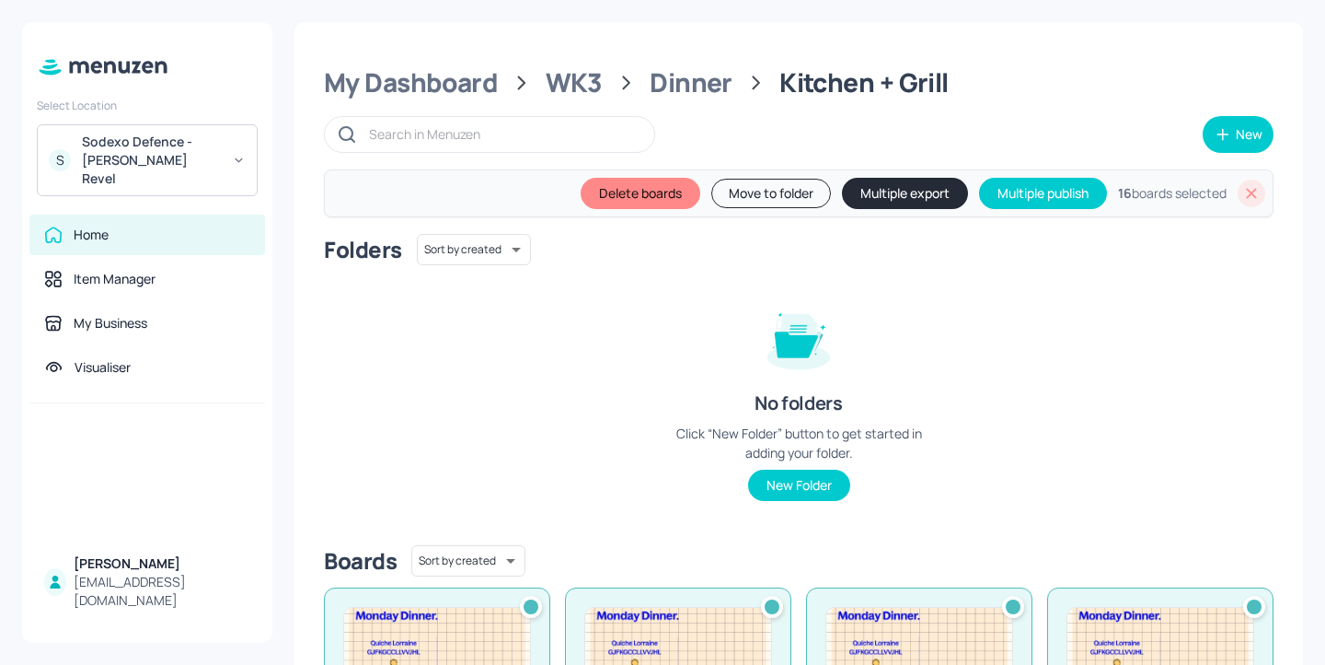
scroll to position [262, 0]
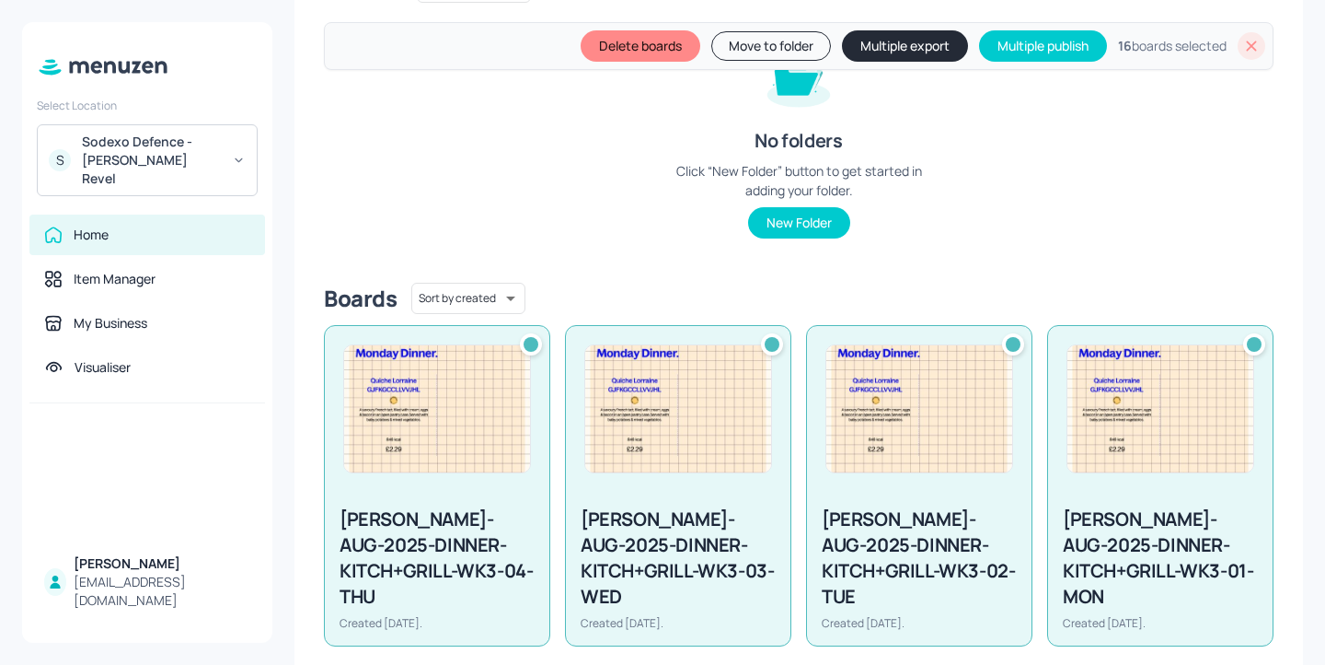
click at [222, 149] on div "S Sodexo Defence - Newbold Revel" at bounding box center [147, 160] width 221 height 72
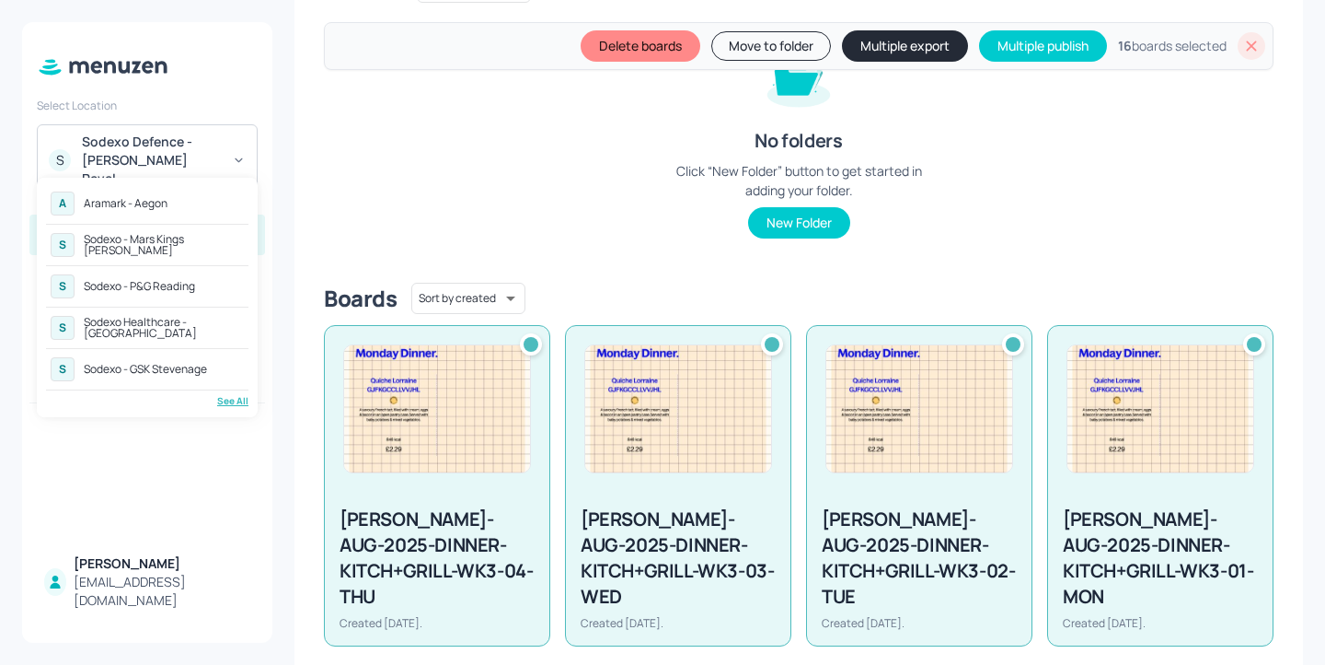
click at [191, 202] on div "A Aramark - Aegon" at bounding box center [147, 203] width 202 height 33
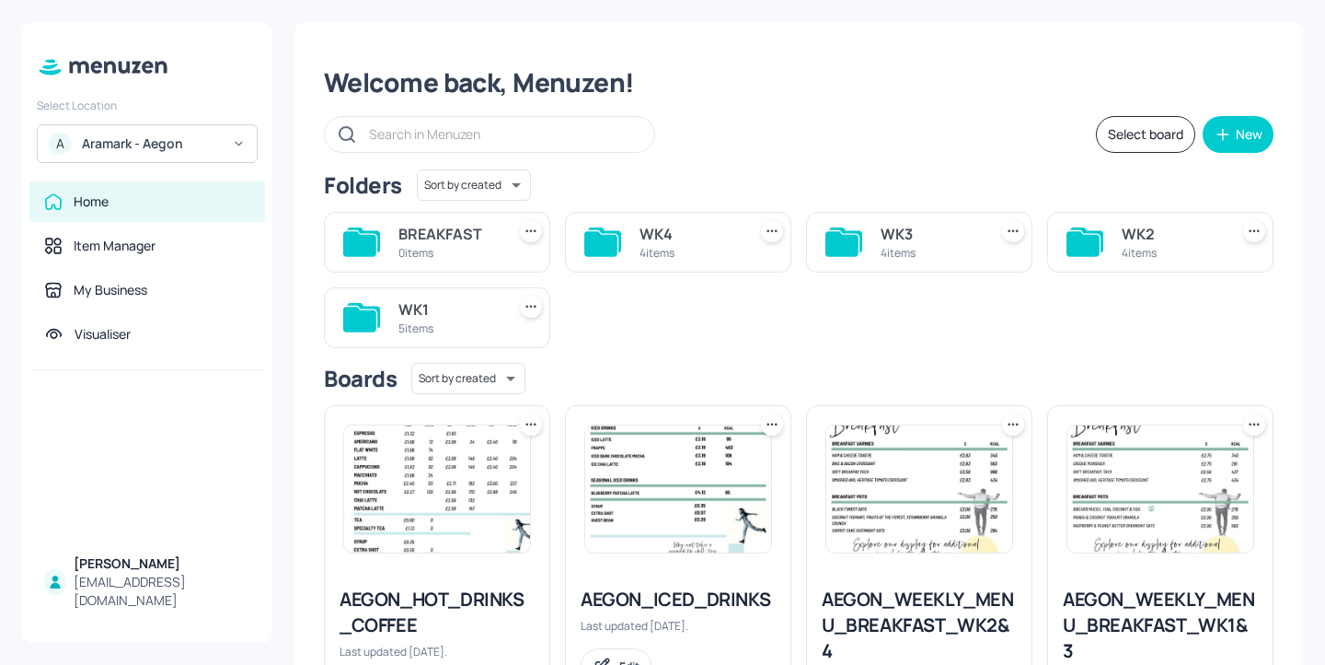
click at [211, 141] on div "Aramark - Aegon" at bounding box center [151, 143] width 139 height 18
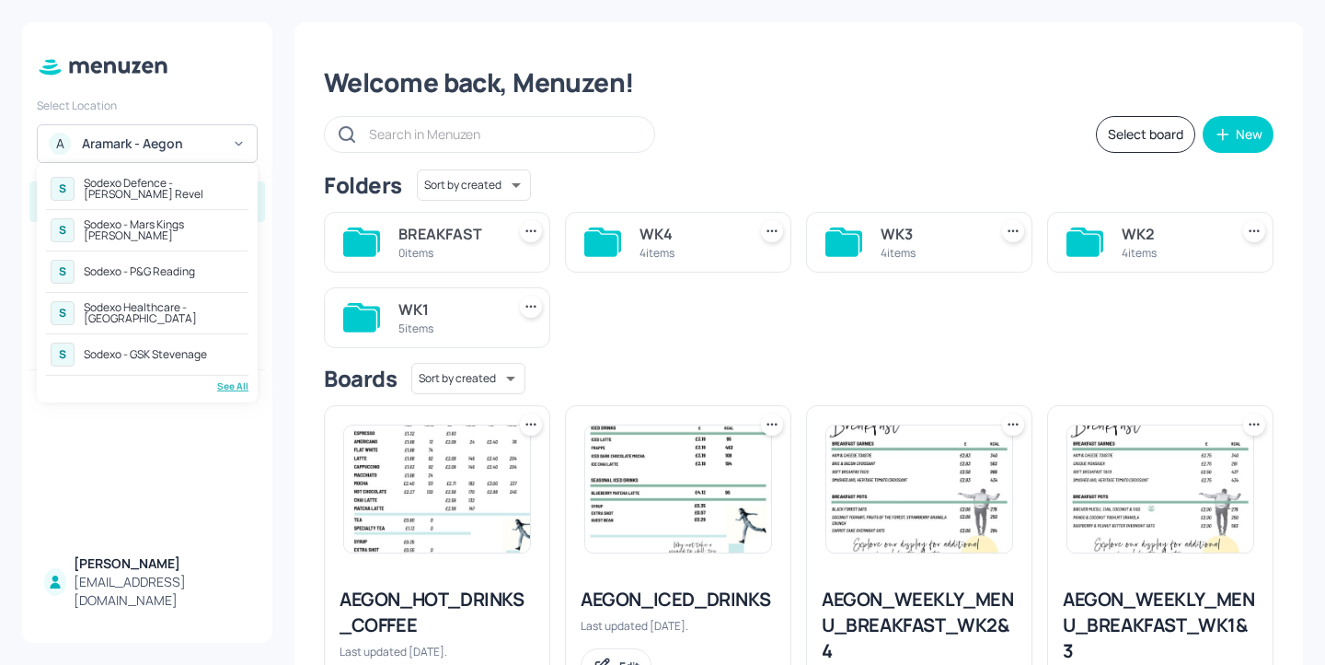
click at [249, 109] on div at bounding box center [662, 332] width 1325 height 665
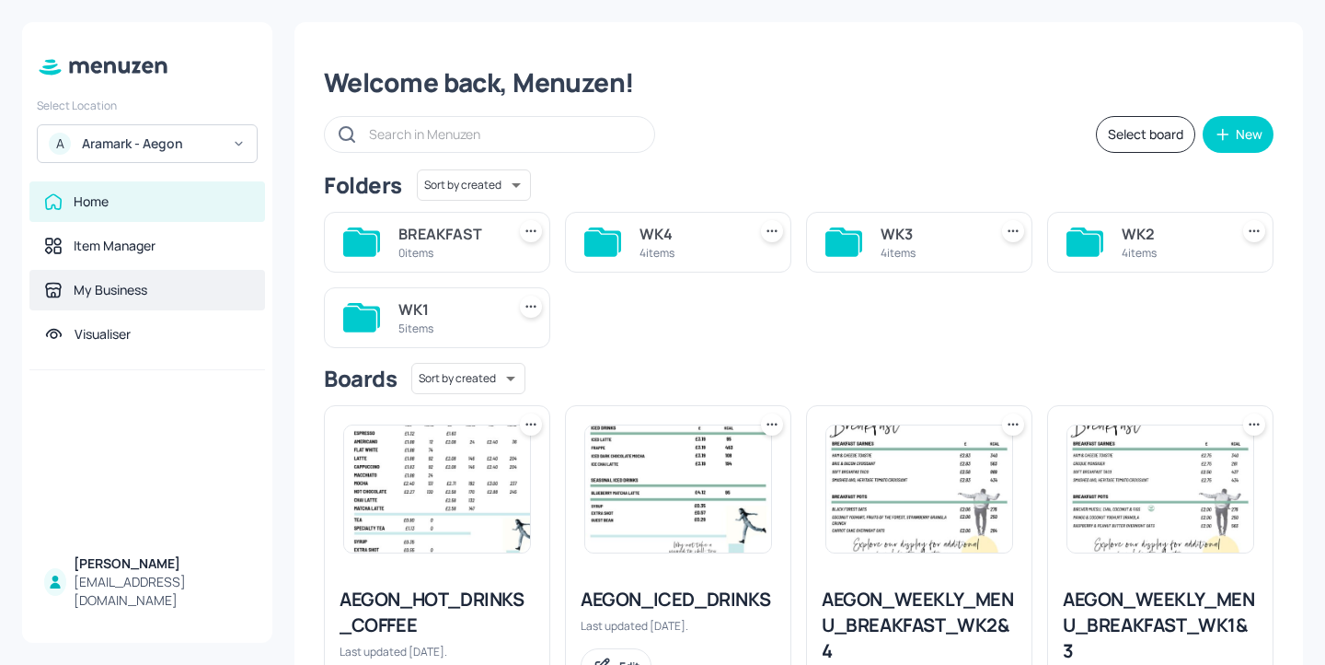
click at [194, 304] on div "My Business" at bounding box center [147, 290] width 236 height 40
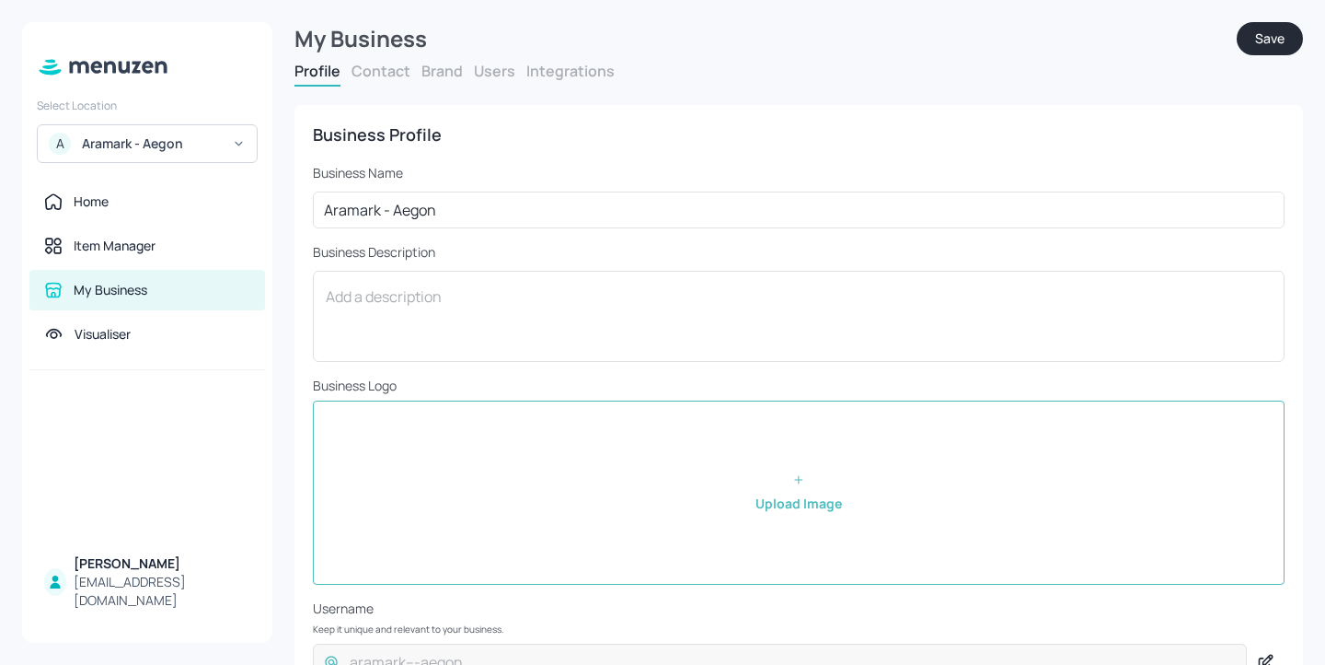
click at [501, 76] on button "Users" at bounding box center [494, 71] width 41 height 20
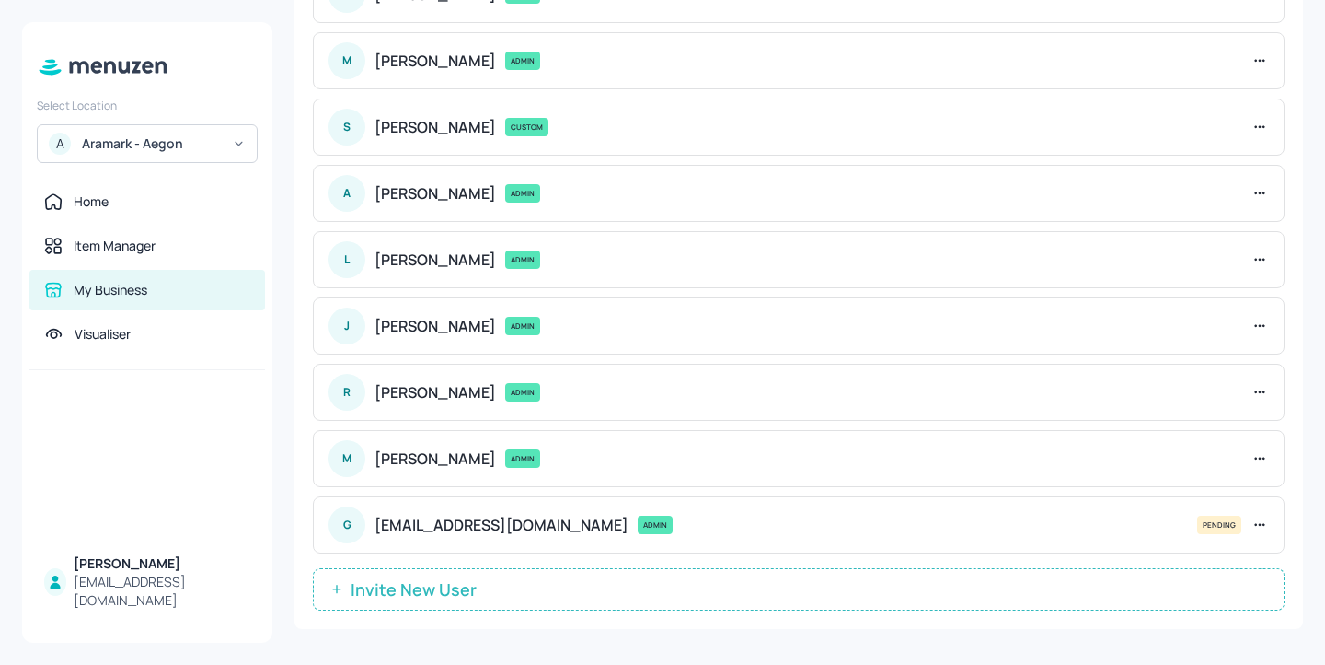
scroll to position [199, 0]
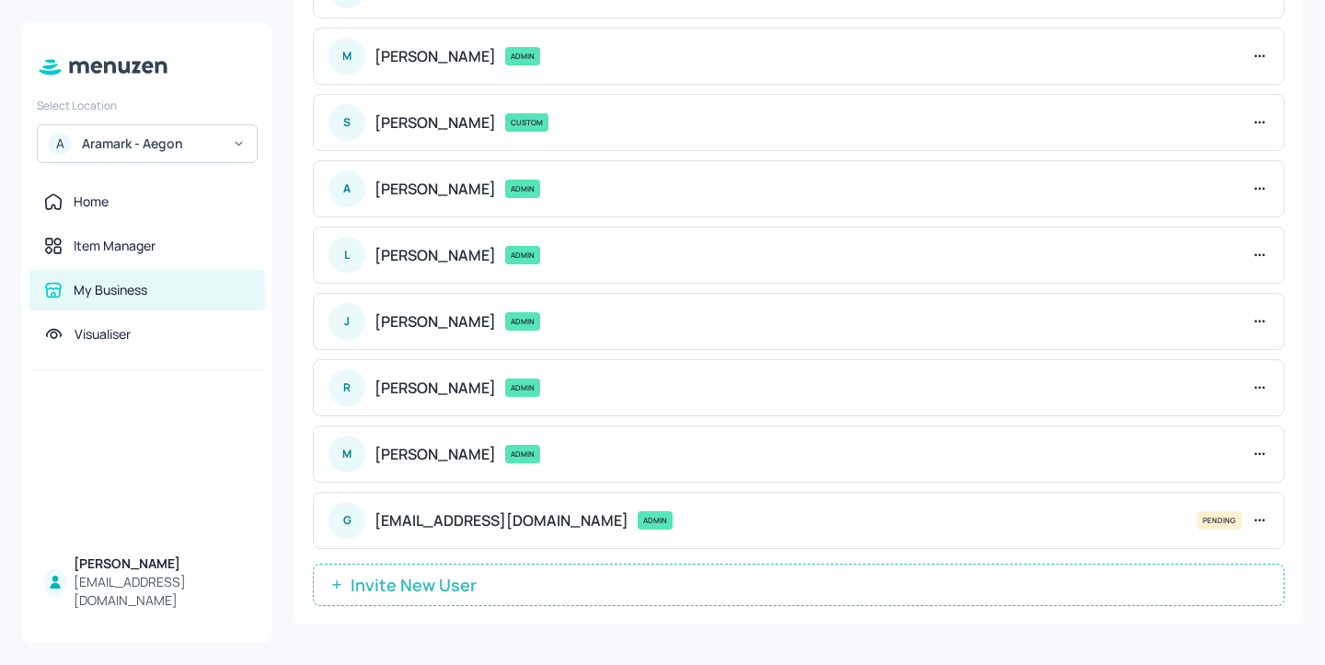
click at [1251, 455] on icon at bounding box center [1260, 454] width 18 height 18
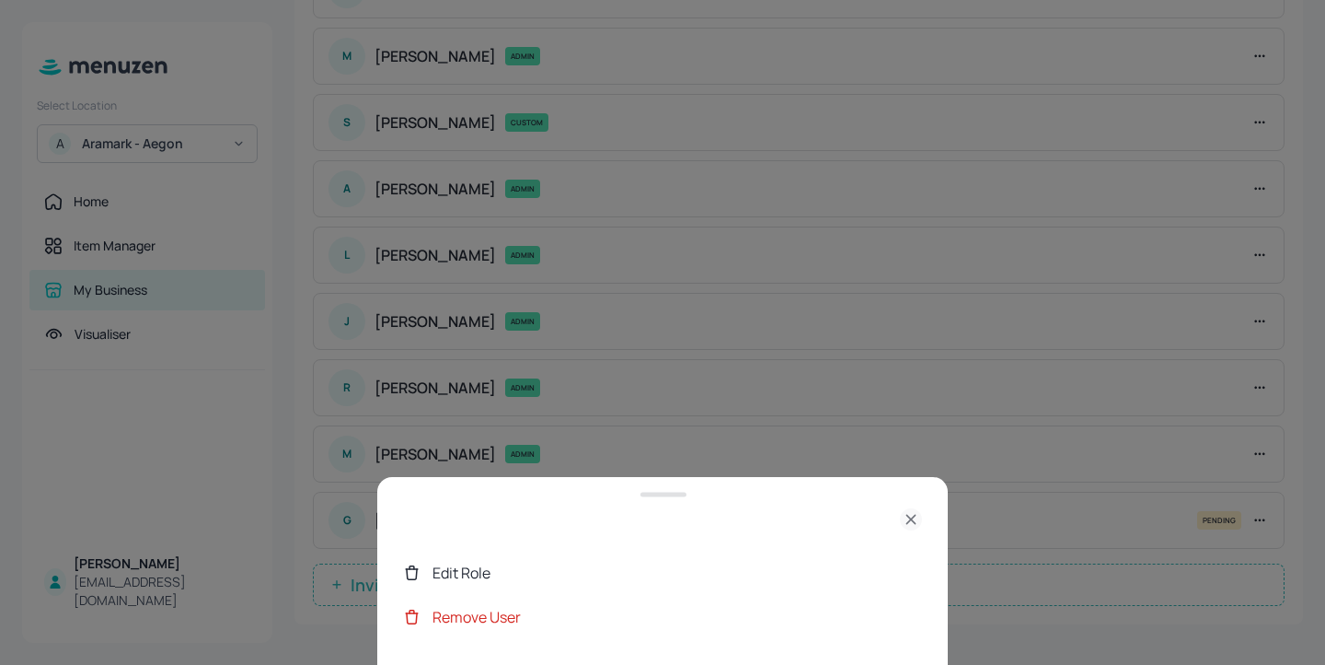
click at [625, 564] on div "Edit Role" at bounding box center [678, 572] width 490 height 22
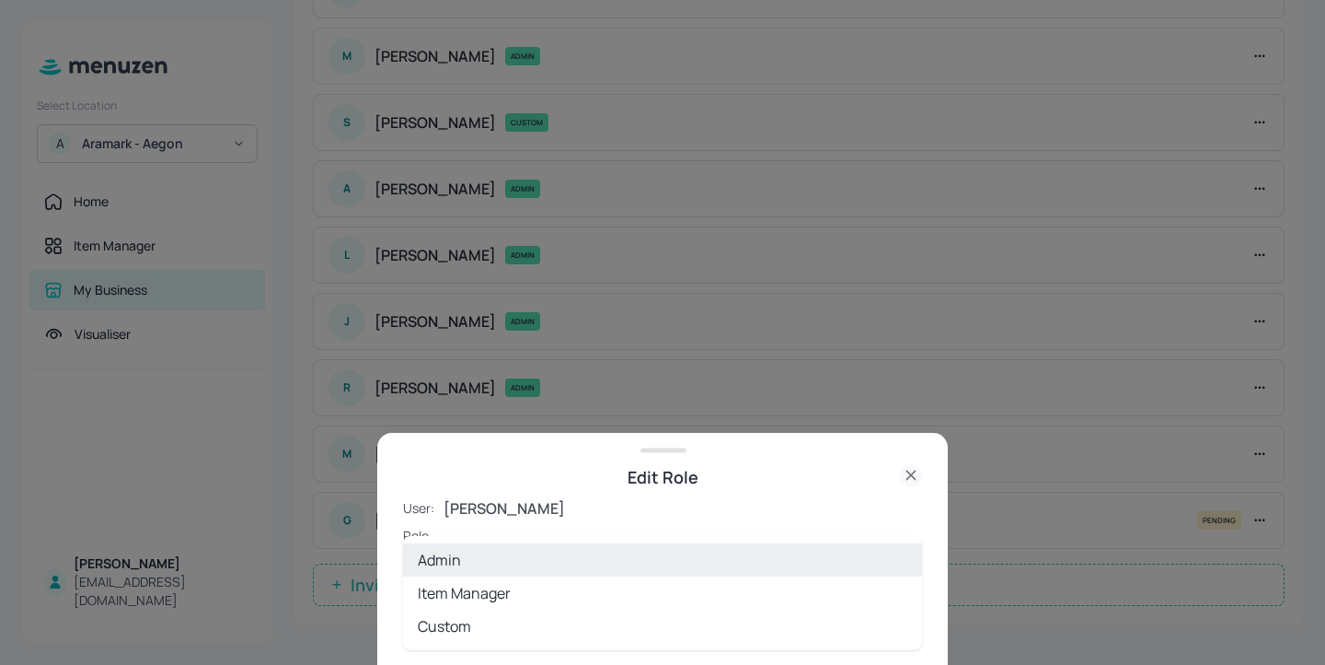
click at [619, 566] on body "Select Location A Aramark - Aegon Home Item Manager My Business Visualiser Ela …" at bounding box center [662, 332] width 1325 height 665
click at [613, 619] on li "Custom" at bounding box center [662, 625] width 519 height 33
type input "CUSTOM"
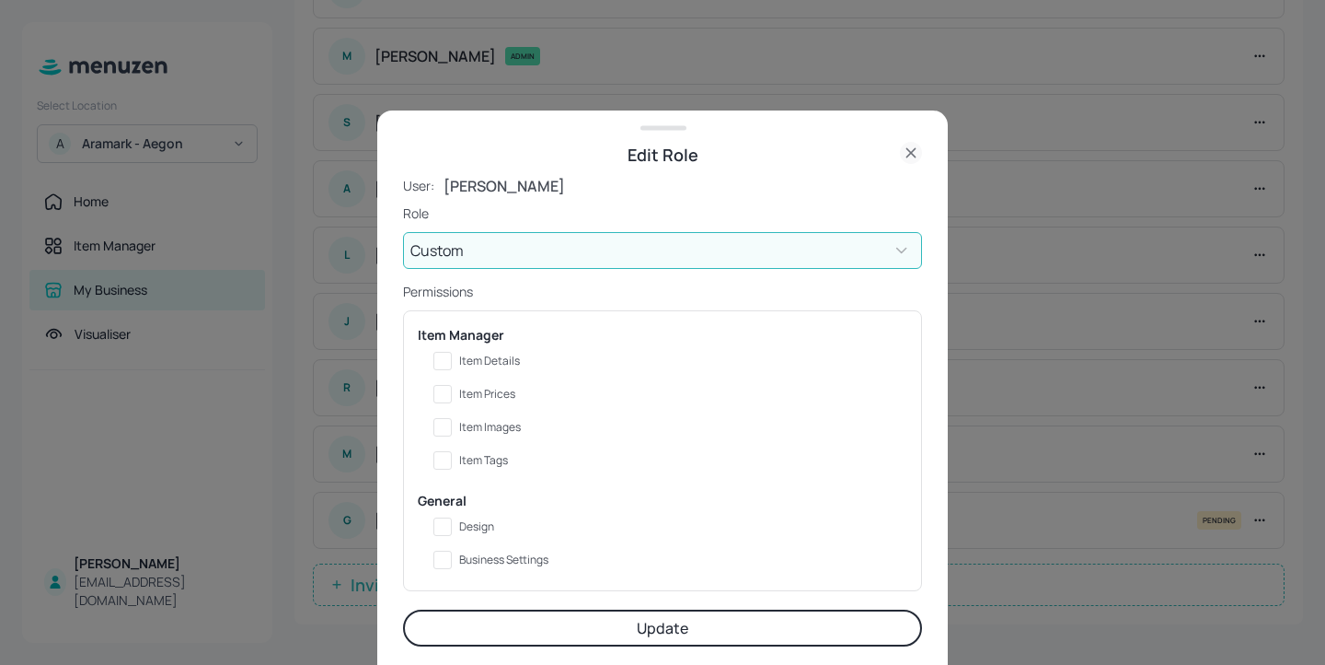
click at [501, 354] on span "Item Details" at bounding box center [489, 360] width 61 height 13
click at [459, 353] on input "Item Details" at bounding box center [442, 360] width 33 height 33
checkbox input "true"
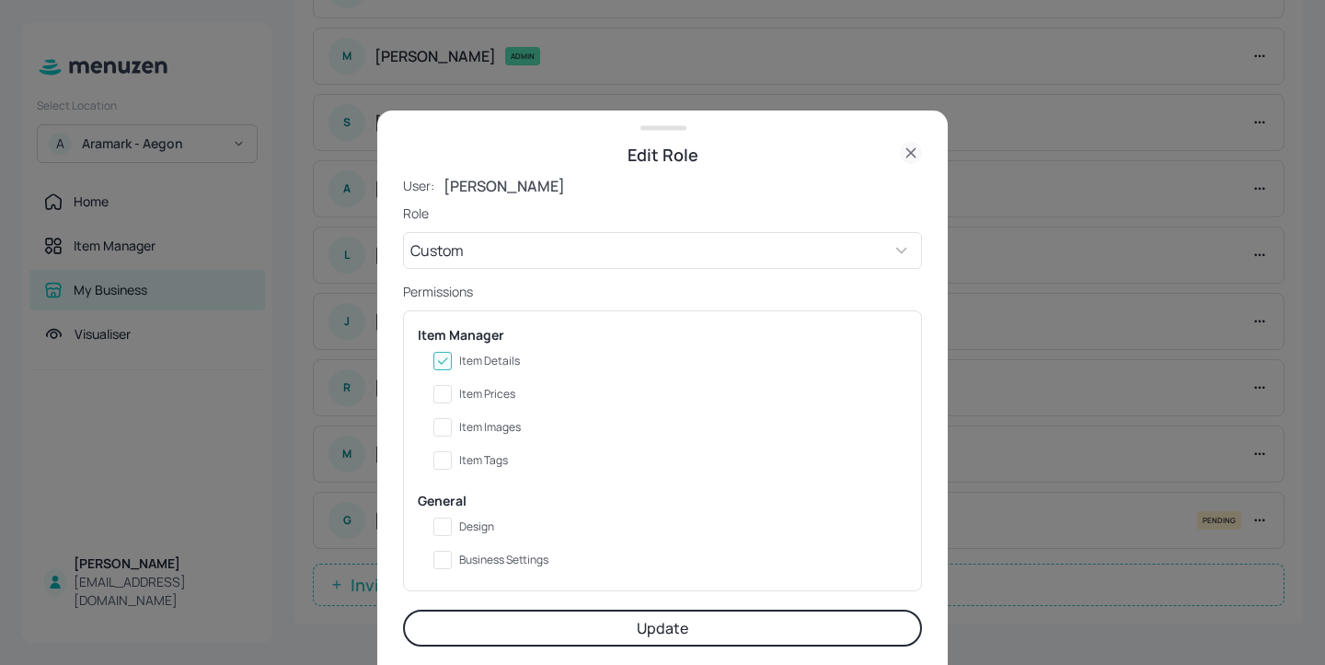
click at [497, 398] on span "Item Prices" at bounding box center [487, 393] width 56 height 13
click at [459, 398] on input "Item Prices" at bounding box center [442, 393] width 33 height 33
checkbox input "true"
click at [912, 146] on icon at bounding box center [911, 153] width 22 height 22
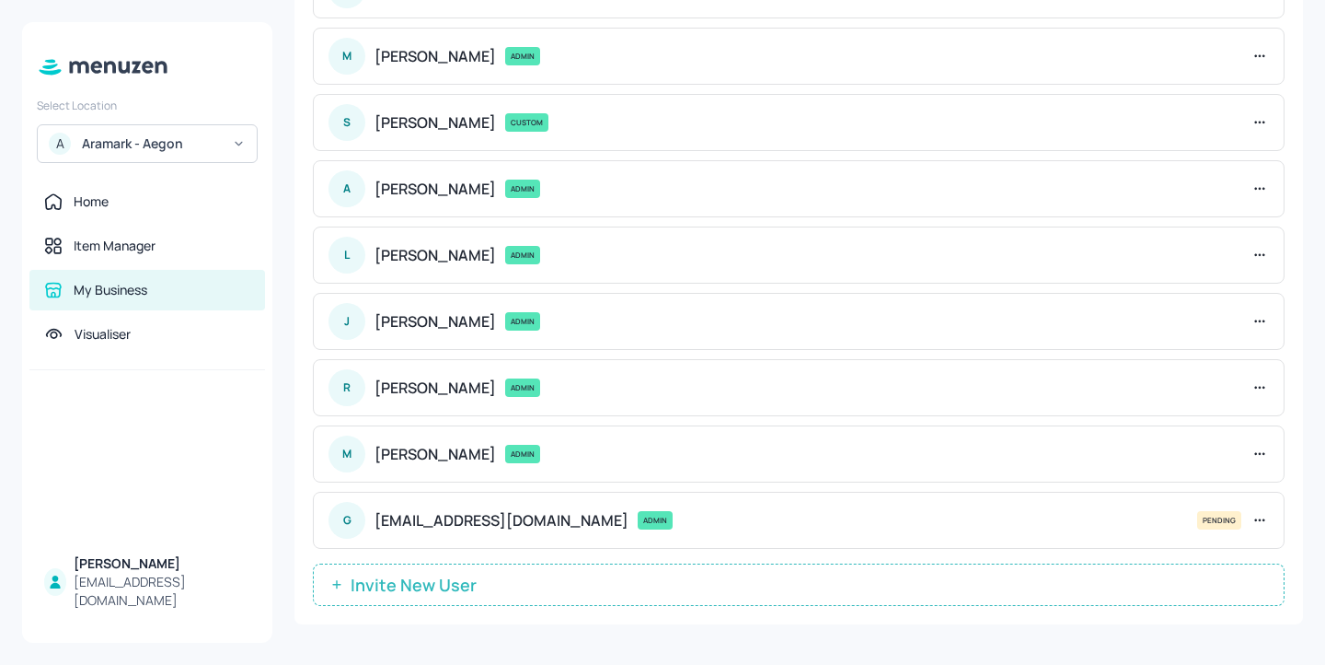
click at [204, 145] on div "Aramark - Aegon" at bounding box center [151, 143] width 139 height 18
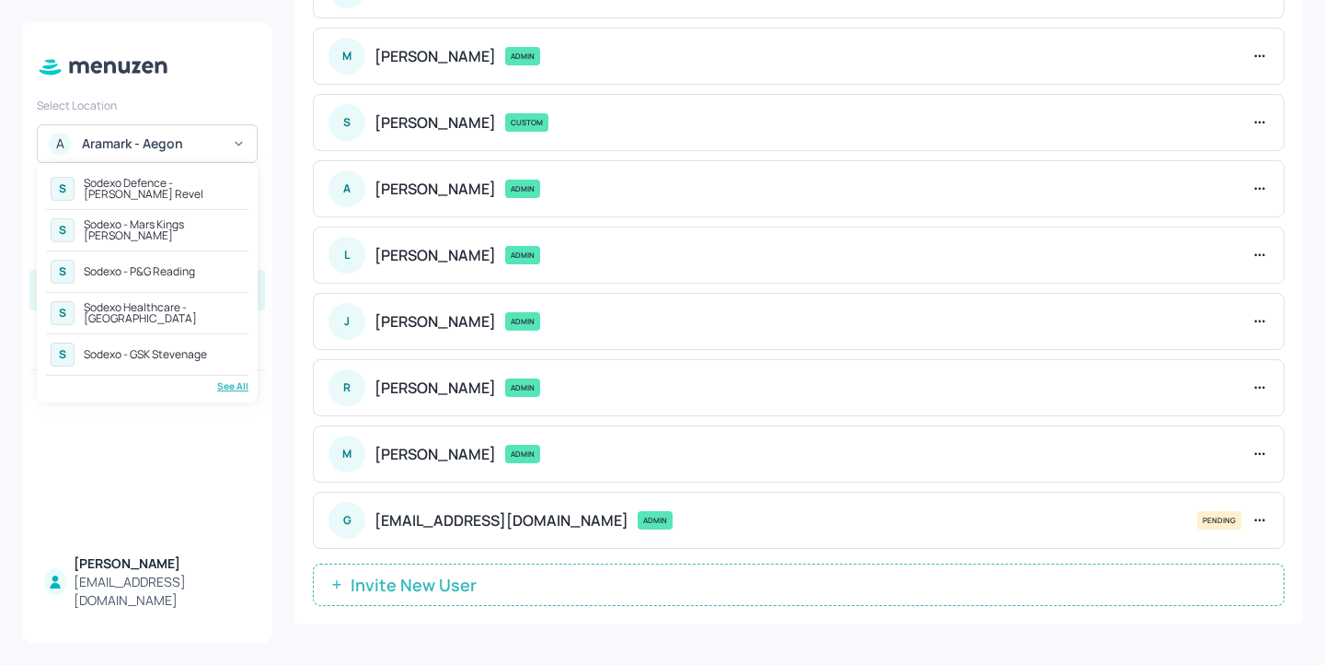
click at [209, 225] on div "Sodexo - Mars Kings [PERSON_NAME]" at bounding box center [164, 230] width 160 height 22
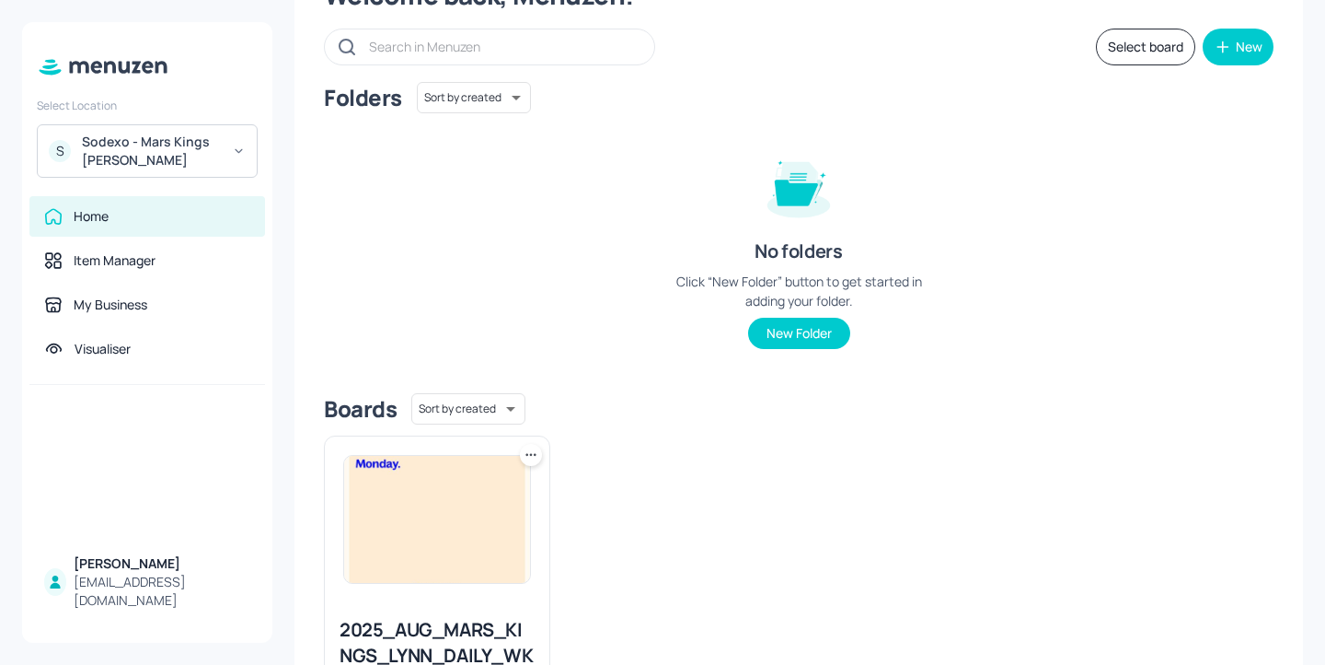
scroll to position [248, 0]
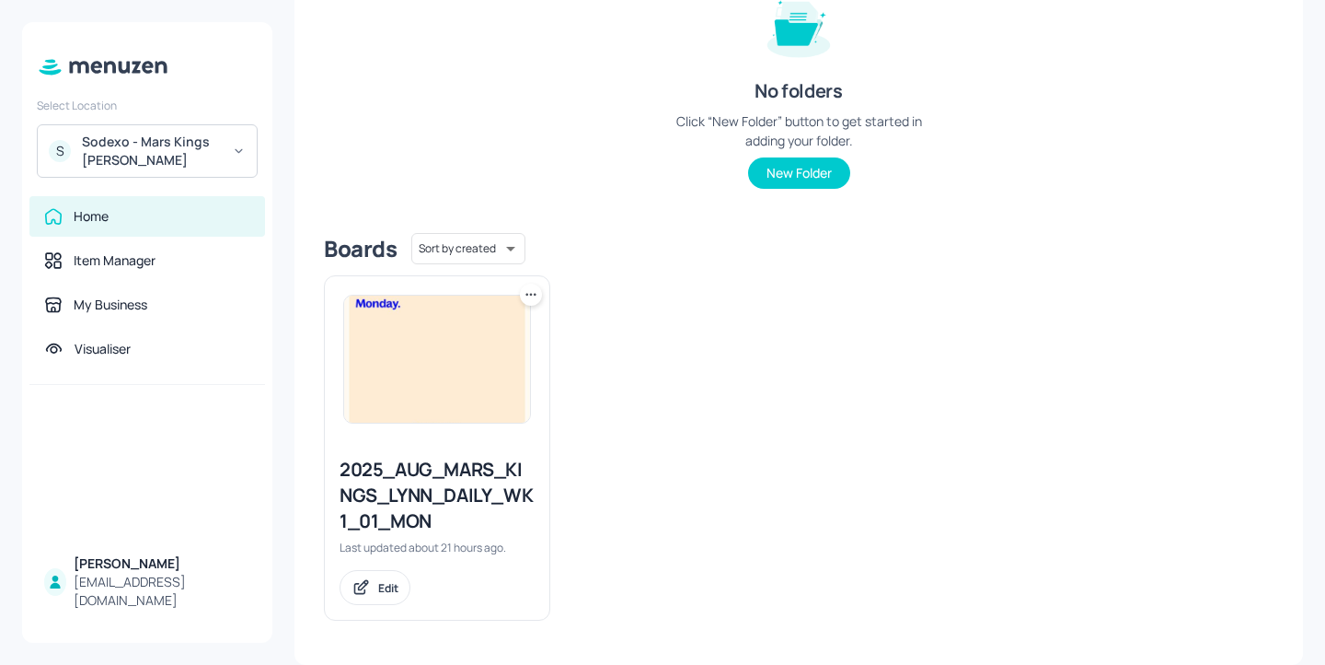
click at [457, 479] on div "2025_AUG_MARS_KINGS_LYNN_DAILY_WK1_01_MON" at bounding box center [437, 495] width 195 height 77
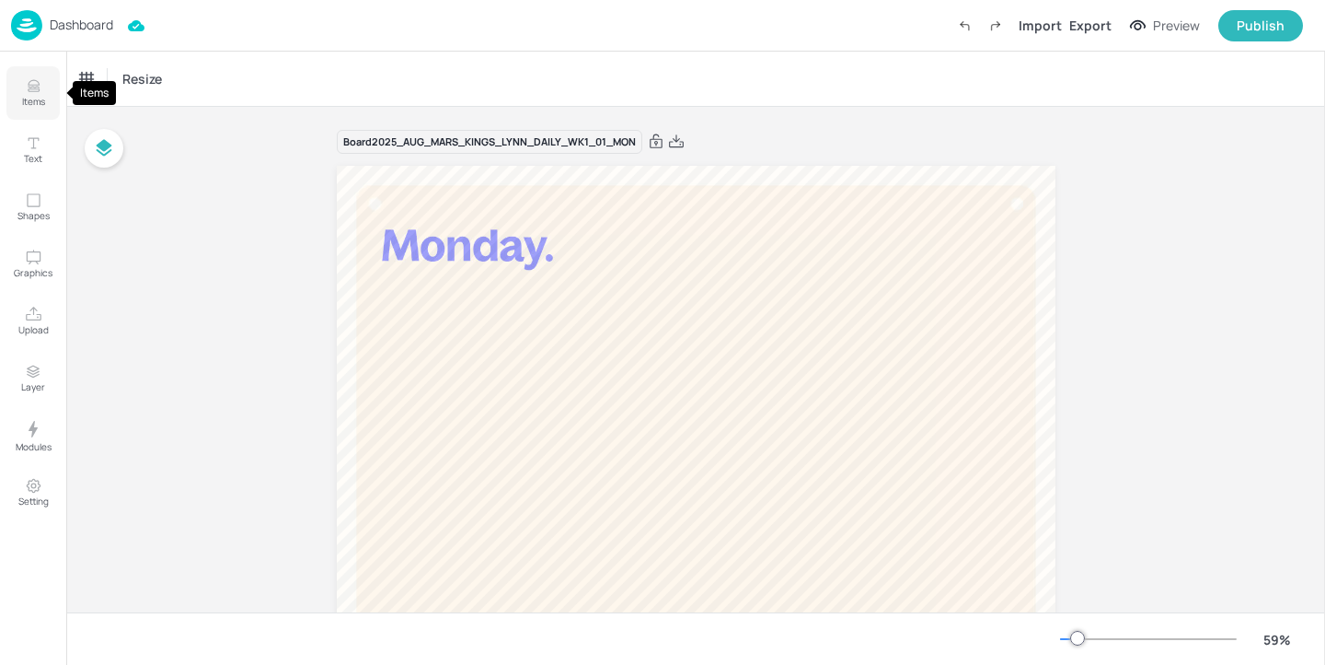
click at [35, 89] on icon "Items" at bounding box center [33, 90] width 11 height 2
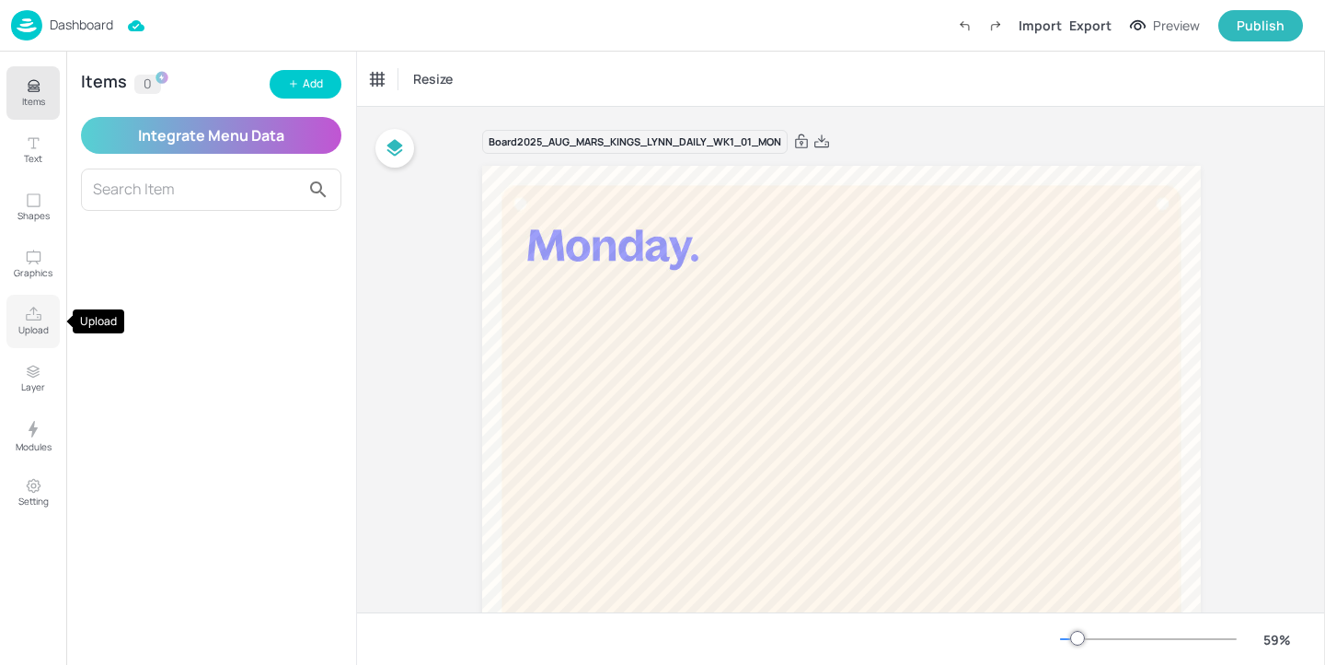
click at [46, 323] on p "Upload" at bounding box center [33, 329] width 30 height 13
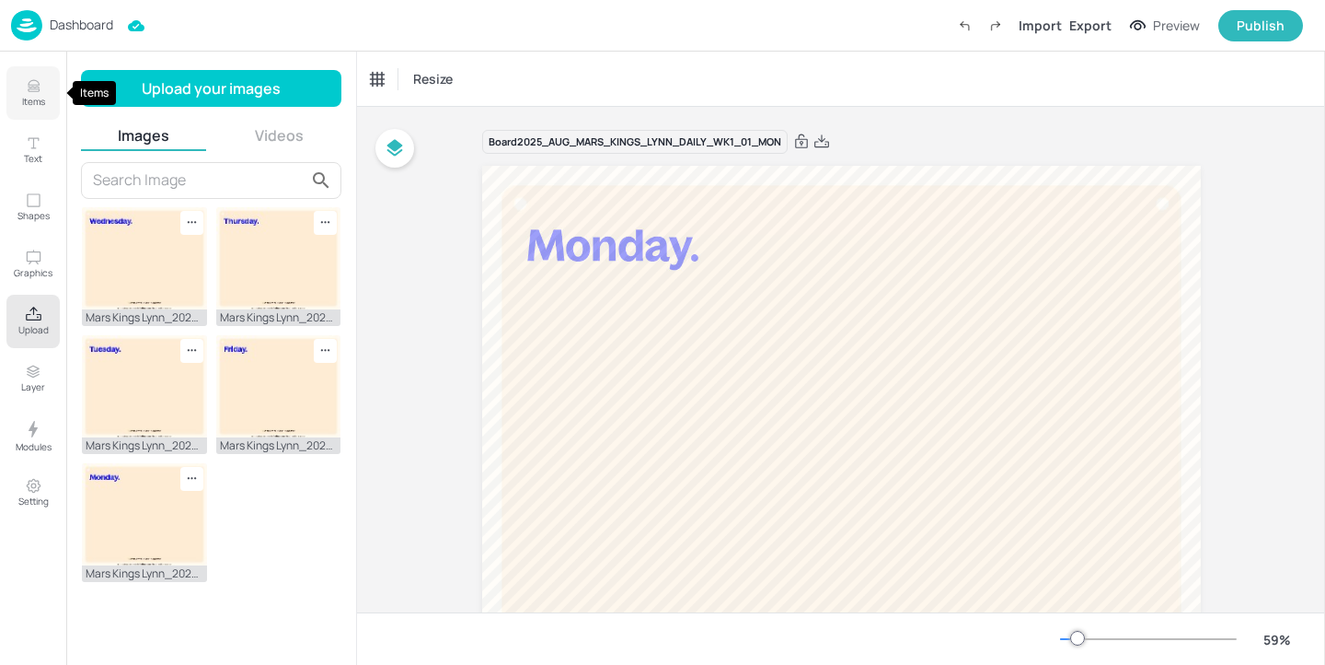
click at [31, 113] on button "Items" at bounding box center [32, 92] width 53 height 53
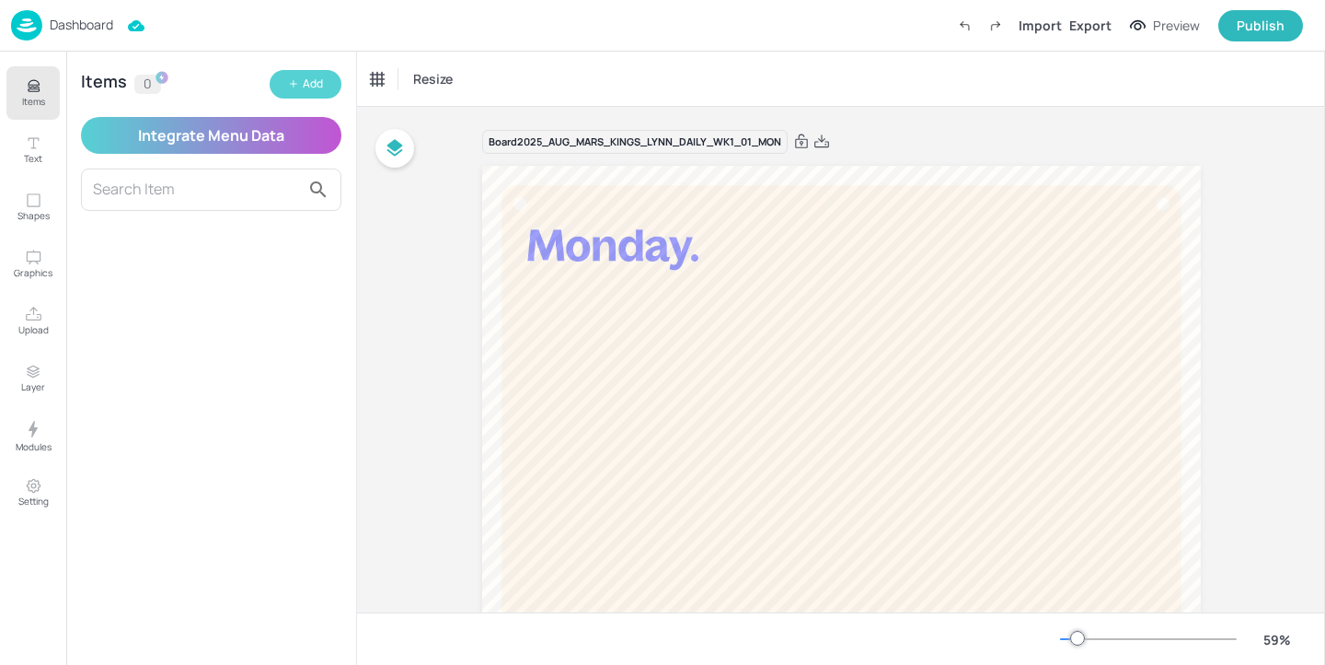
click at [324, 81] on button "Add" at bounding box center [306, 84] width 72 height 29
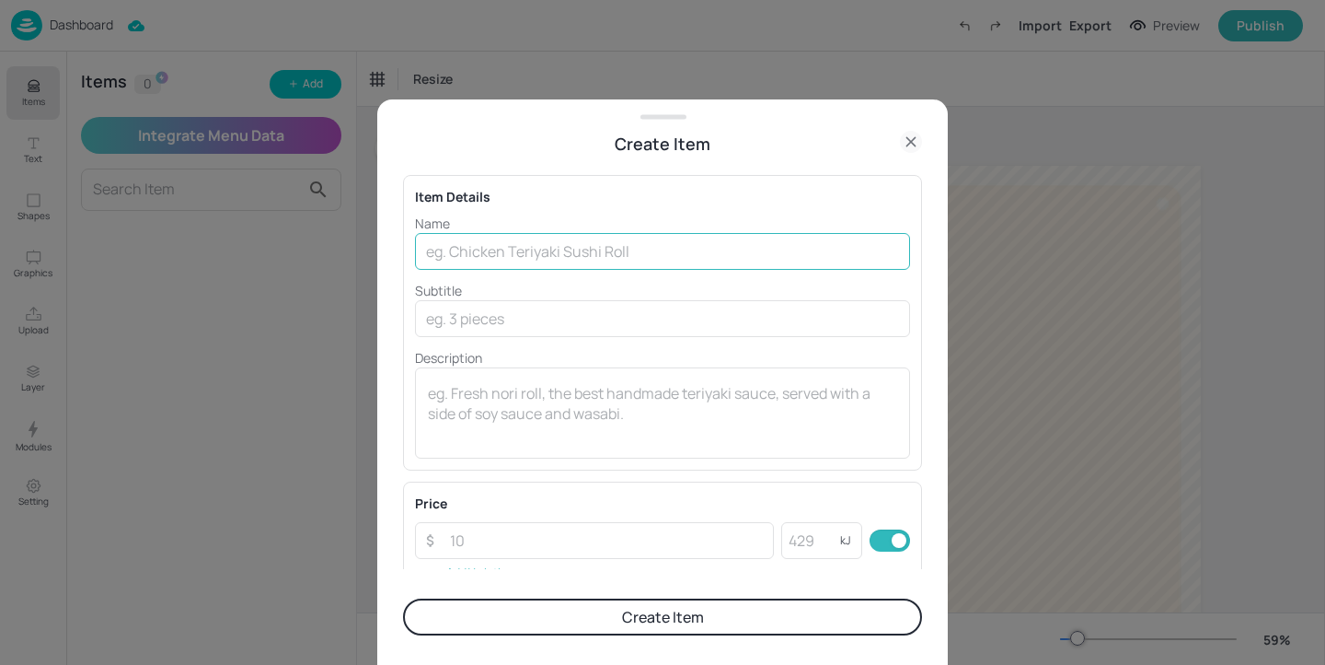
click at [550, 246] on input "text" at bounding box center [662, 251] width 495 height 37
paste input "Italian Style Burger"
type input "Italian Style Burger"
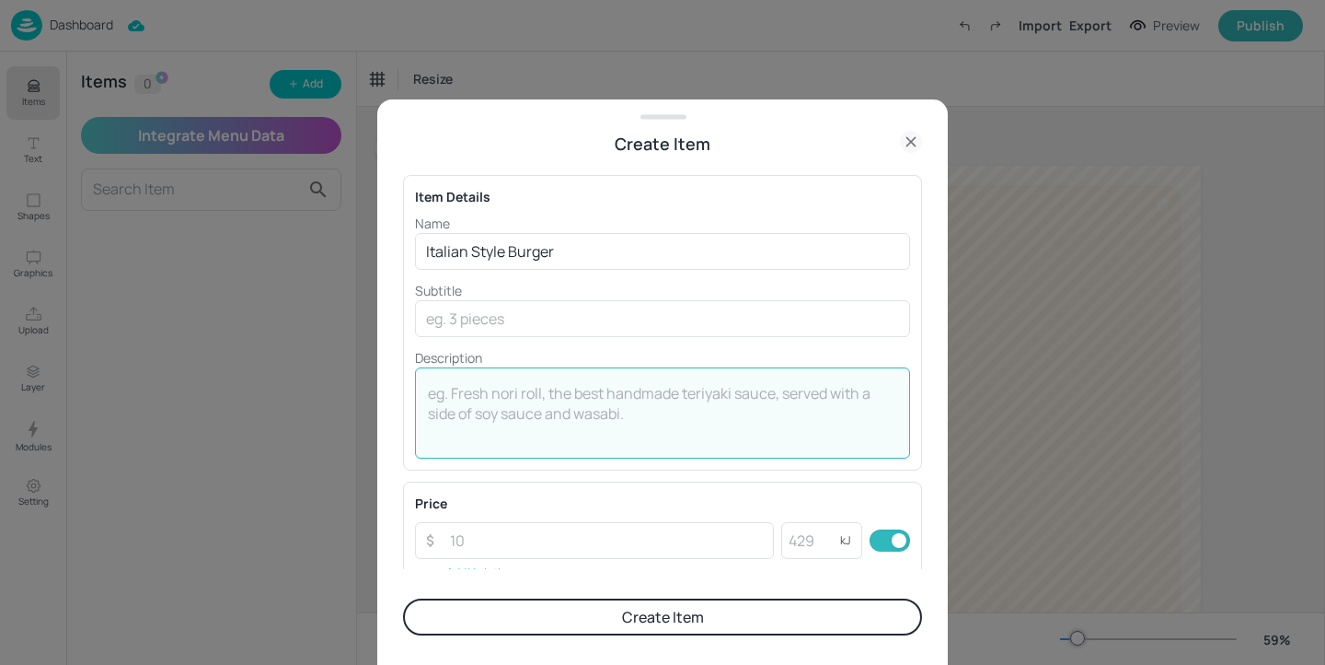
click at [510, 386] on textarea at bounding box center [662, 413] width 469 height 61
click at [632, 407] on textarea at bounding box center [662, 413] width 469 height 61
paste textarea "with Salt & Pepper Wedges"
type textarea "with Salt & Pepper Wedges"
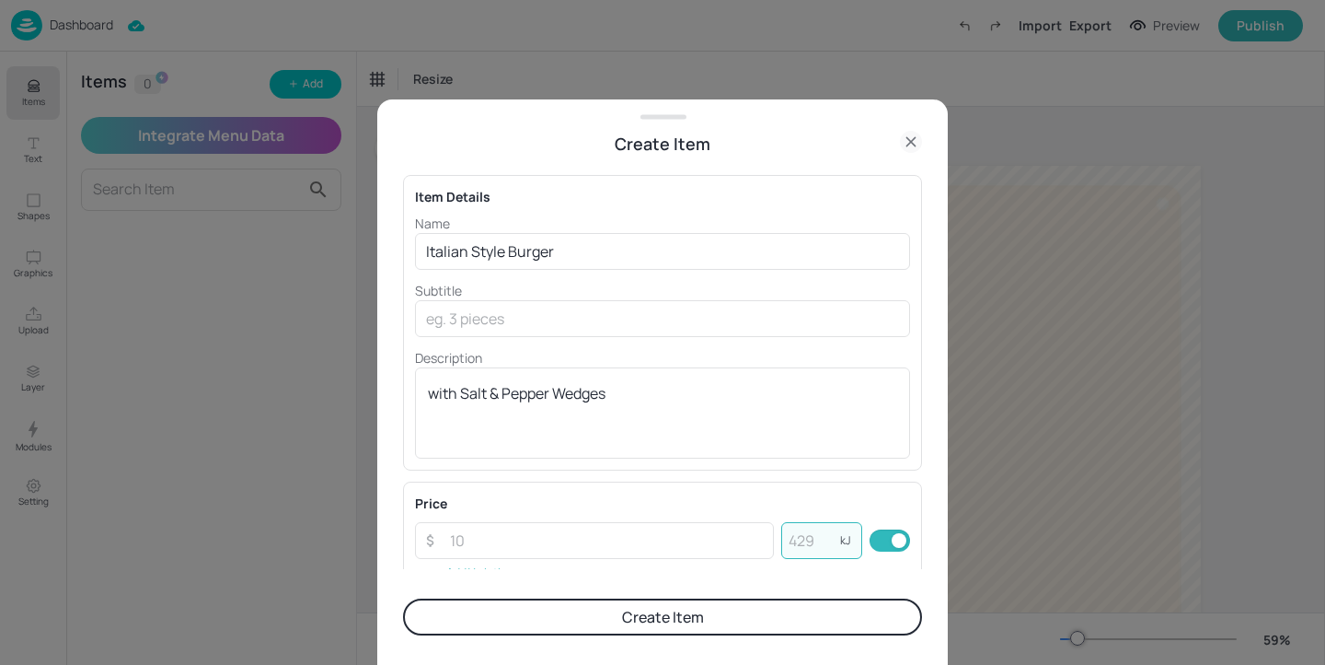
click at [781, 538] on input "number" at bounding box center [810, 540] width 59 height 37
paste input "982"
type input "982"
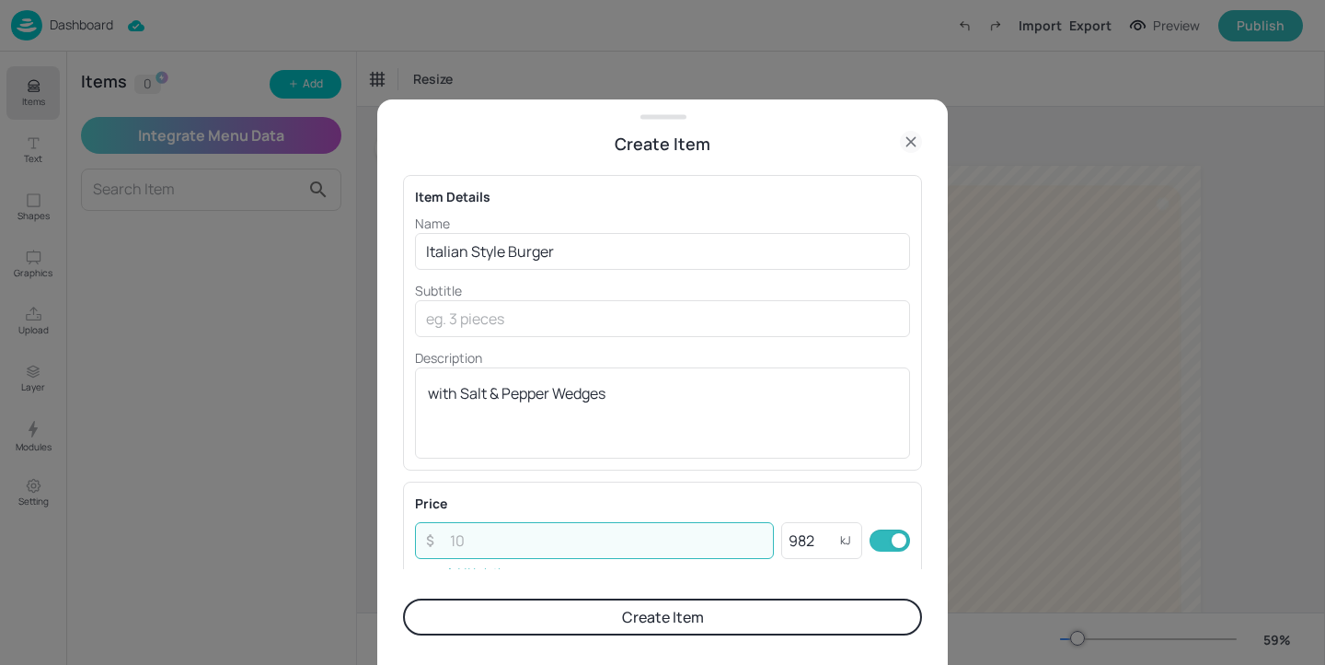
click at [573, 541] on input "number" at bounding box center [606, 540] width 335 height 37
type input "4.45"
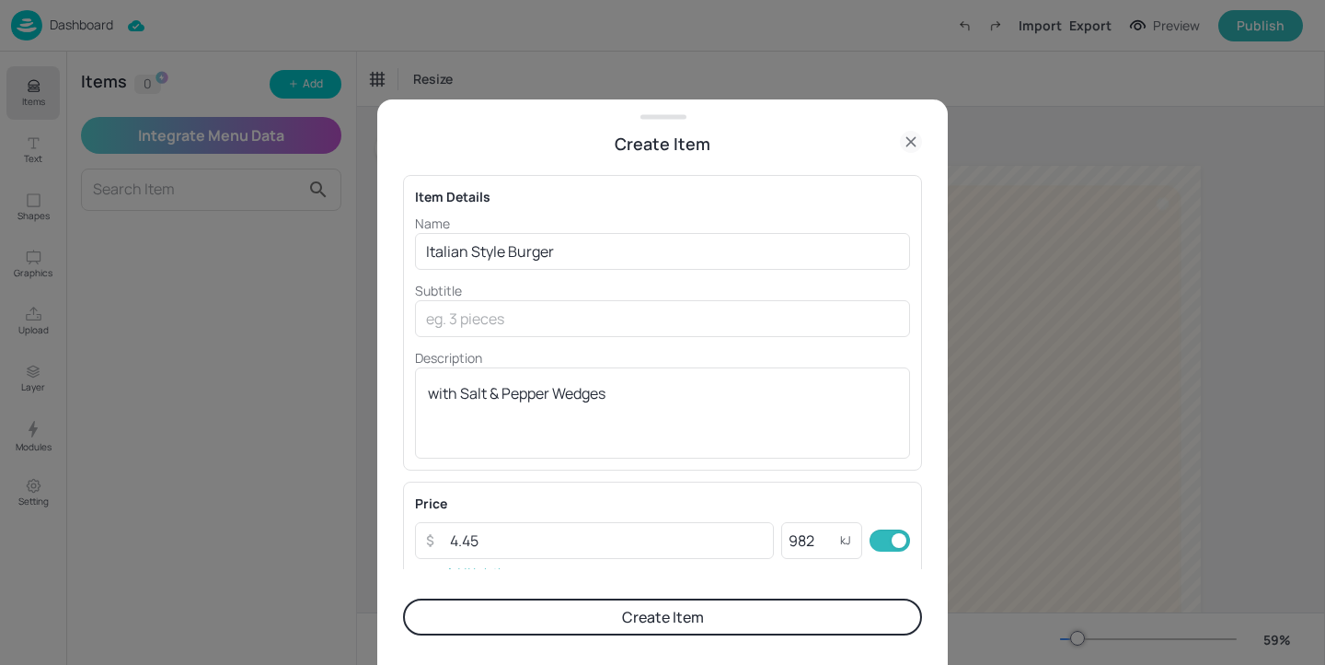
click at [759, 624] on button "Create Item" at bounding box center [662, 616] width 519 height 37
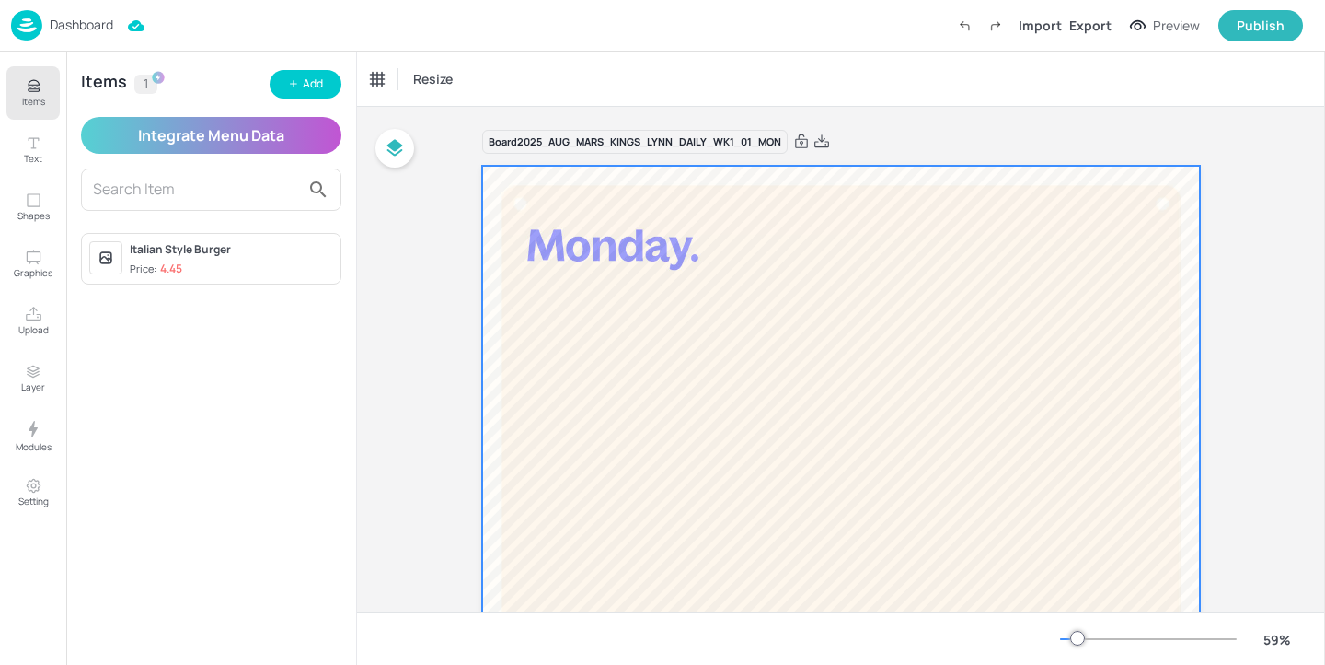
scroll to position [118, 0]
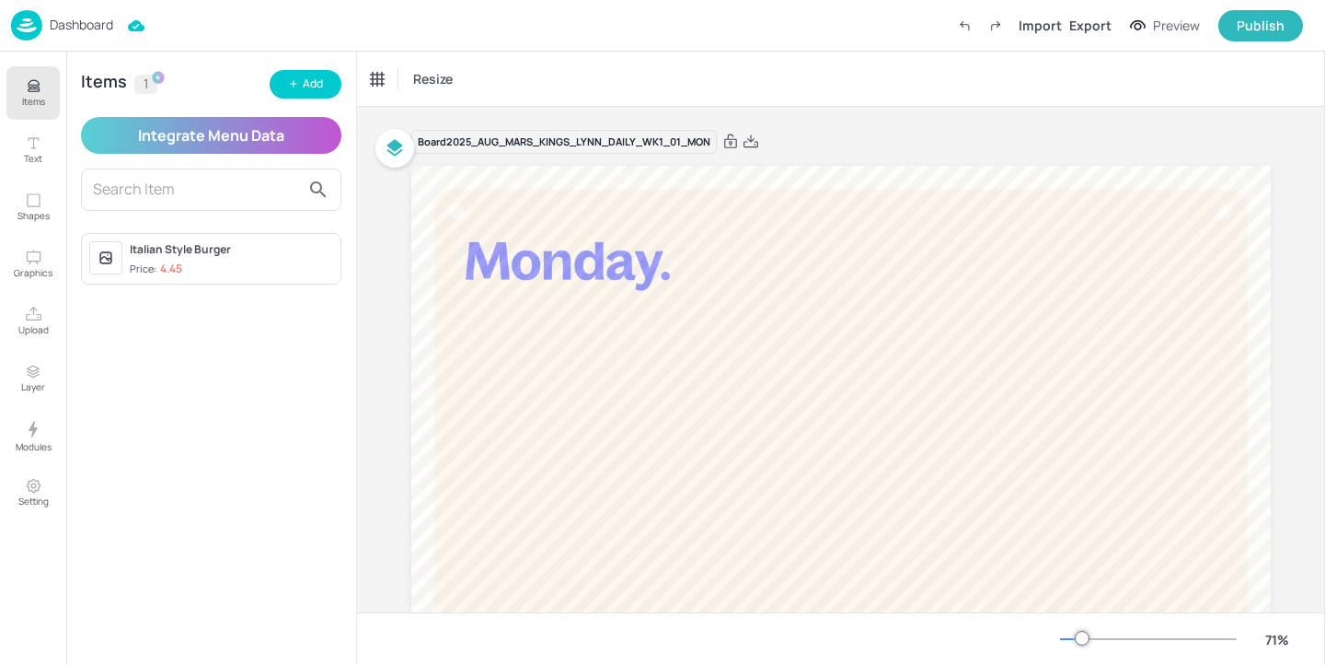
click at [81, 22] on p "Dashboard" at bounding box center [82, 24] width 64 height 13
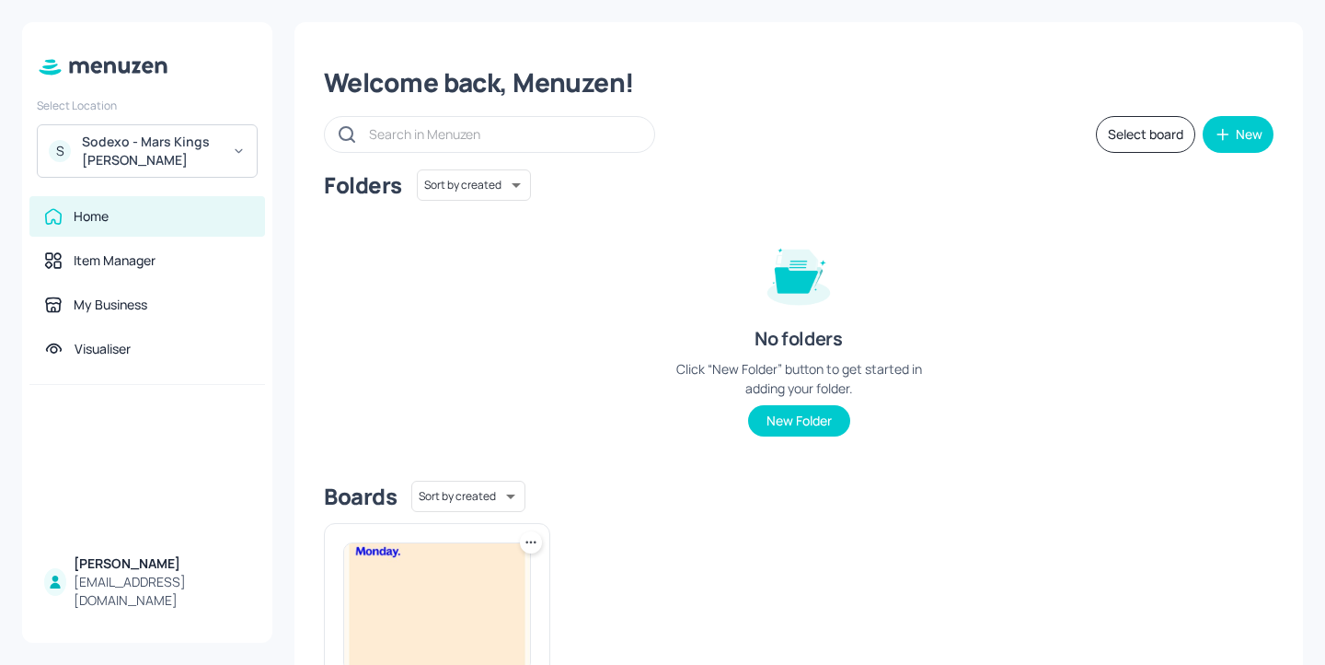
click at [106, 152] on div "Sodexo - Mars Kings [PERSON_NAME]" at bounding box center [151, 151] width 139 height 37
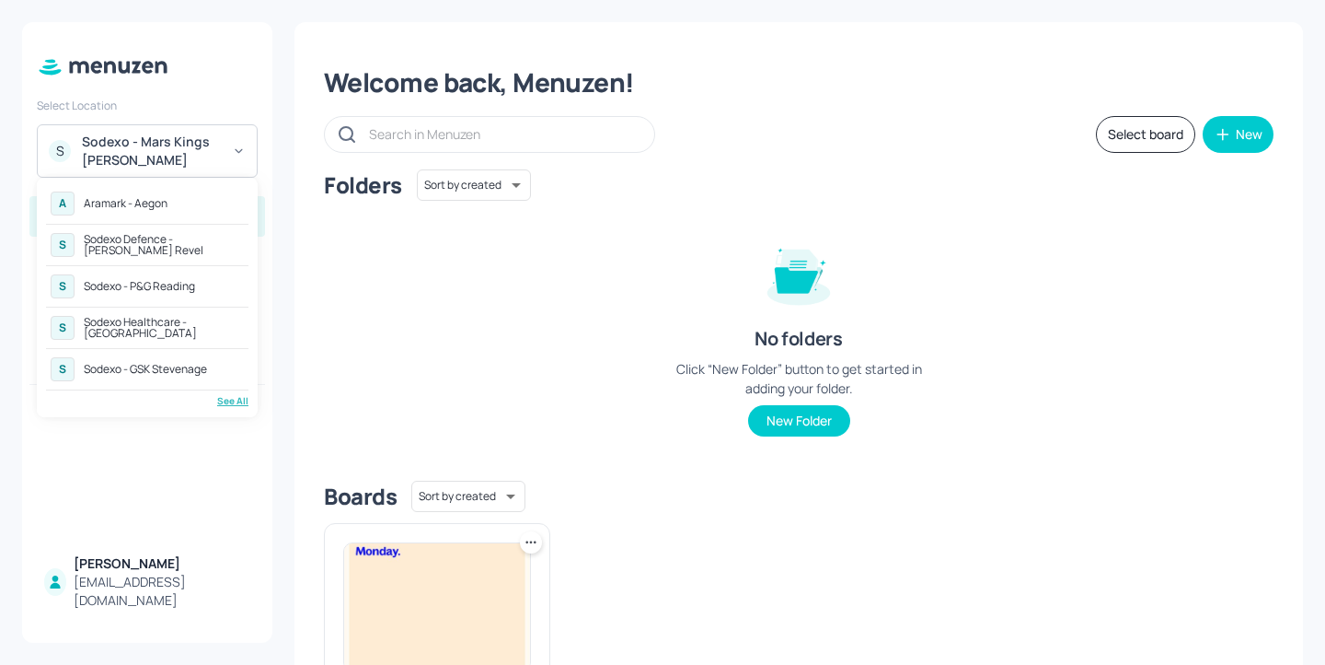
click at [179, 238] on div "Sodexo Defence - Newbold Revel" at bounding box center [164, 245] width 160 height 22
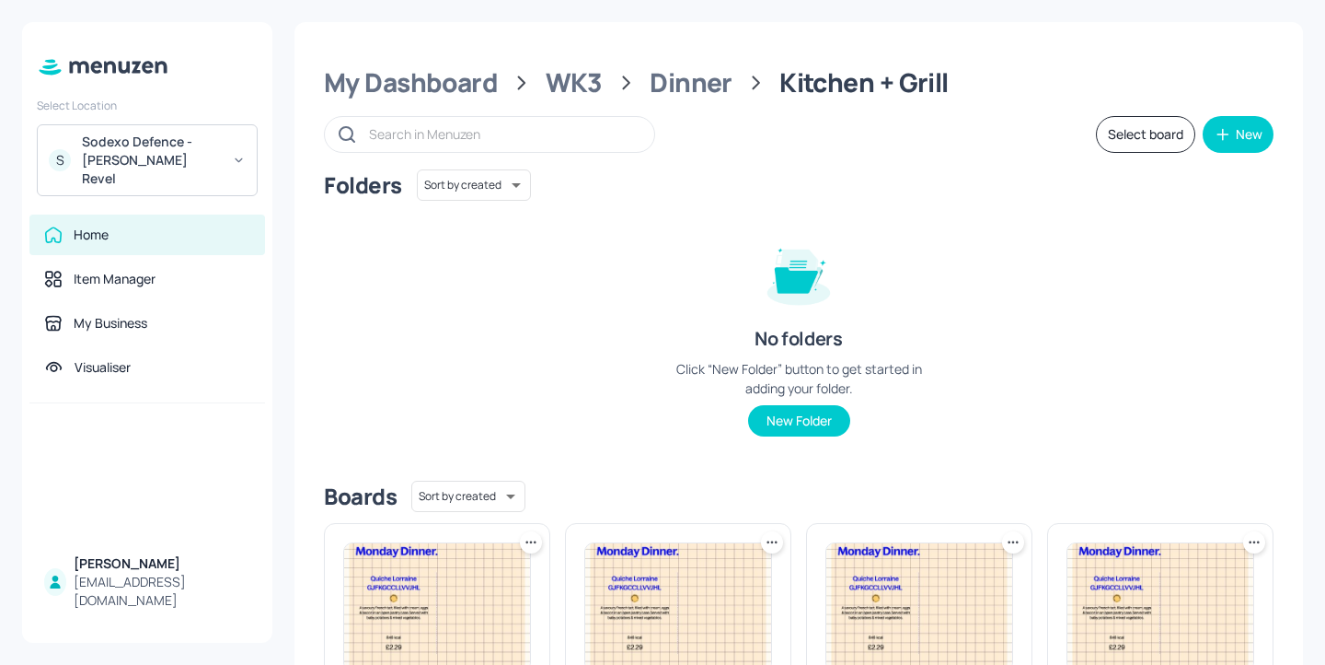
click at [506, 87] on div "My Dashboard WK3 Dinner Kitchen + Grill" at bounding box center [799, 82] width 950 height 33
click at [499, 88] on div "My Dashboard WK3 Dinner Kitchen + Grill" at bounding box center [799, 82] width 950 height 33
click at [456, 69] on div "My Dashboard" at bounding box center [411, 82] width 174 height 33
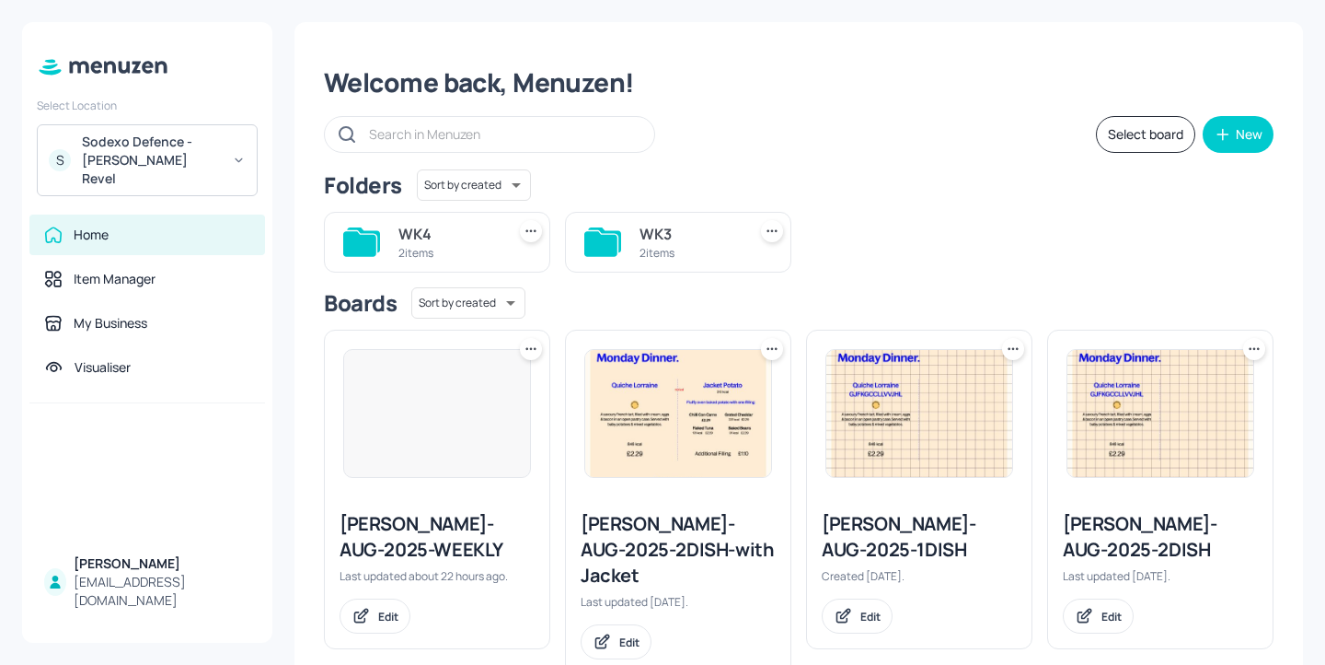
scroll to position [29, 0]
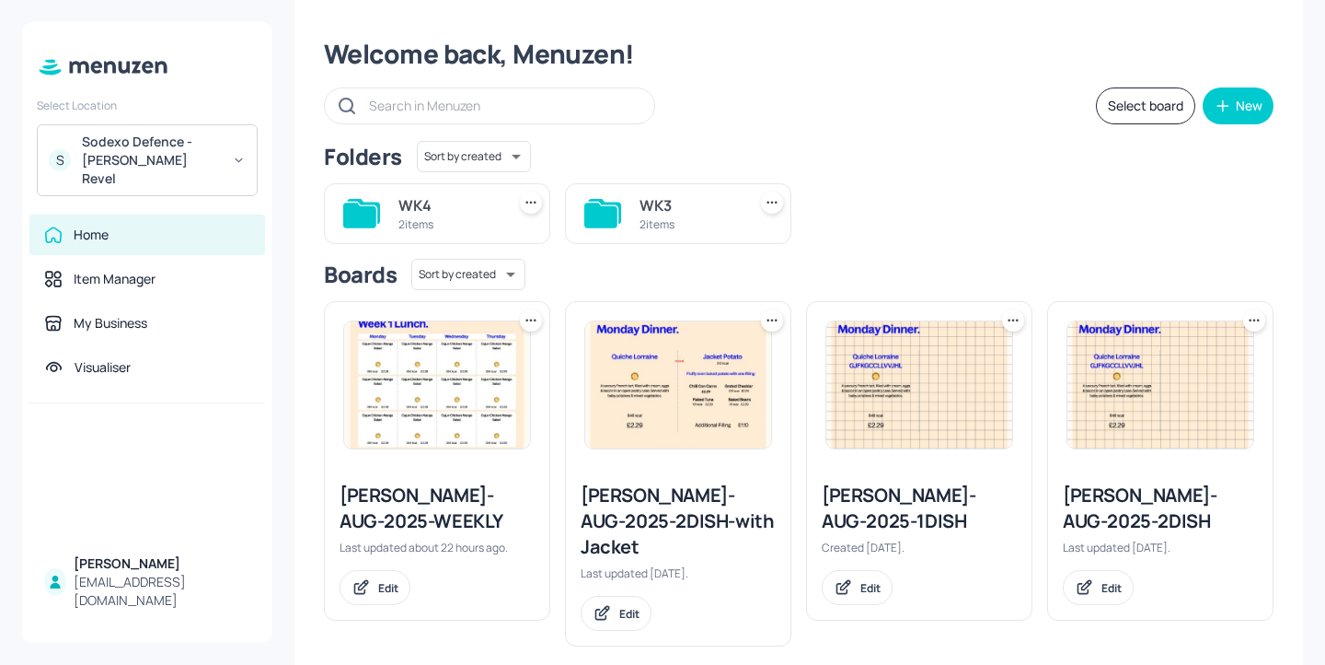
click at [920, 477] on div "Newbold-AUG-2025-1DISH Created 4 days ago. Edit" at bounding box center [919, 544] width 225 height 152
click at [918, 489] on div "Newbold-AUG-2025-1DISH" at bounding box center [919, 508] width 195 height 52
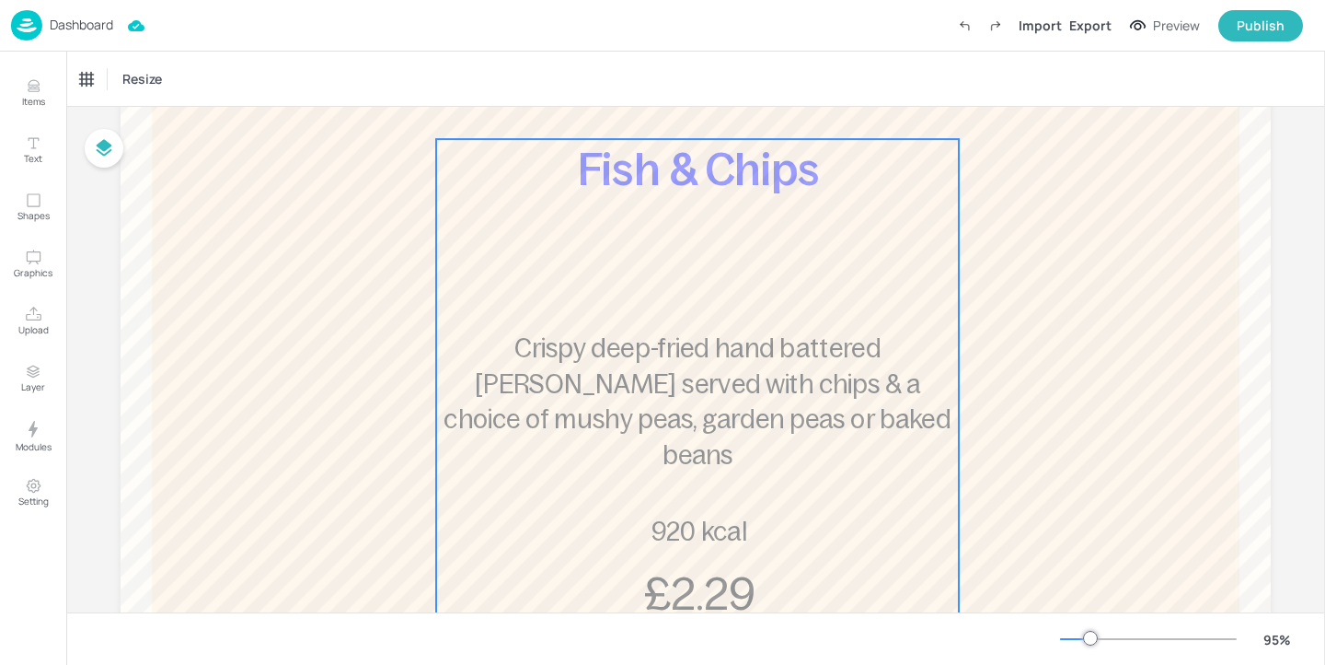
scroll to position [310, 0]
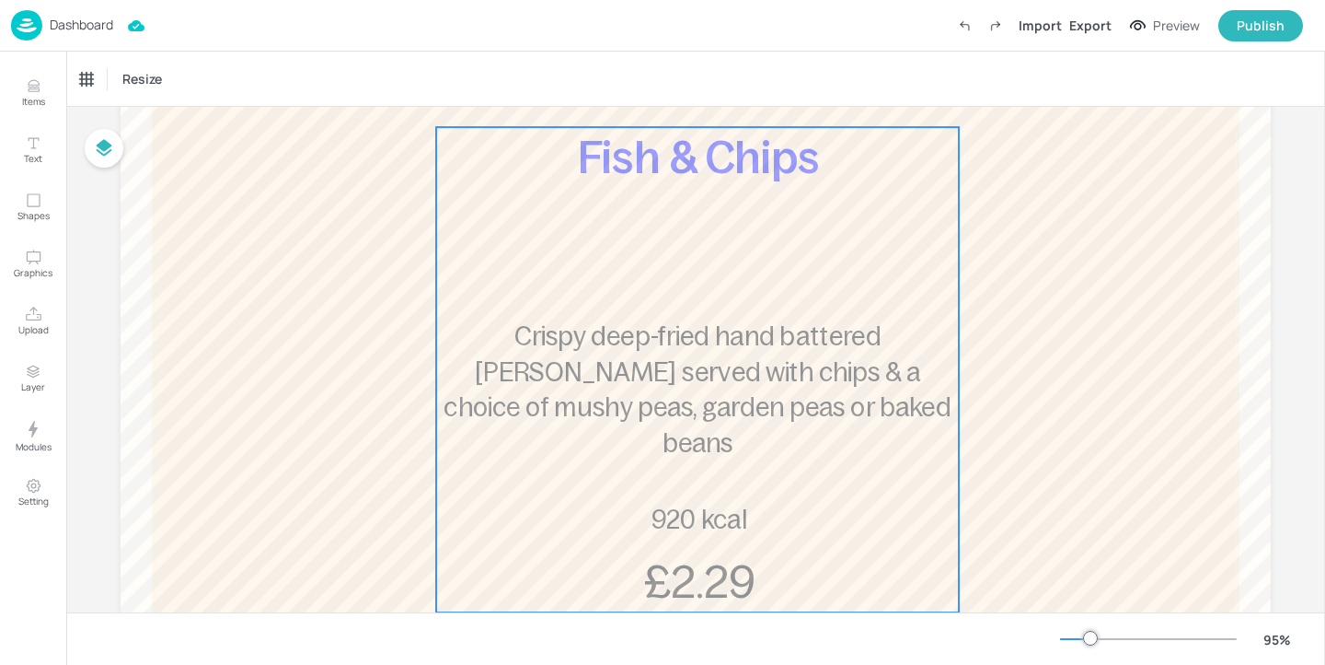
click at [867, 349] on span "Crispy deep-fried hand battered pollock served with chips & a choice of mushy p…" at bounding box center [697, 390] width 507 height 134
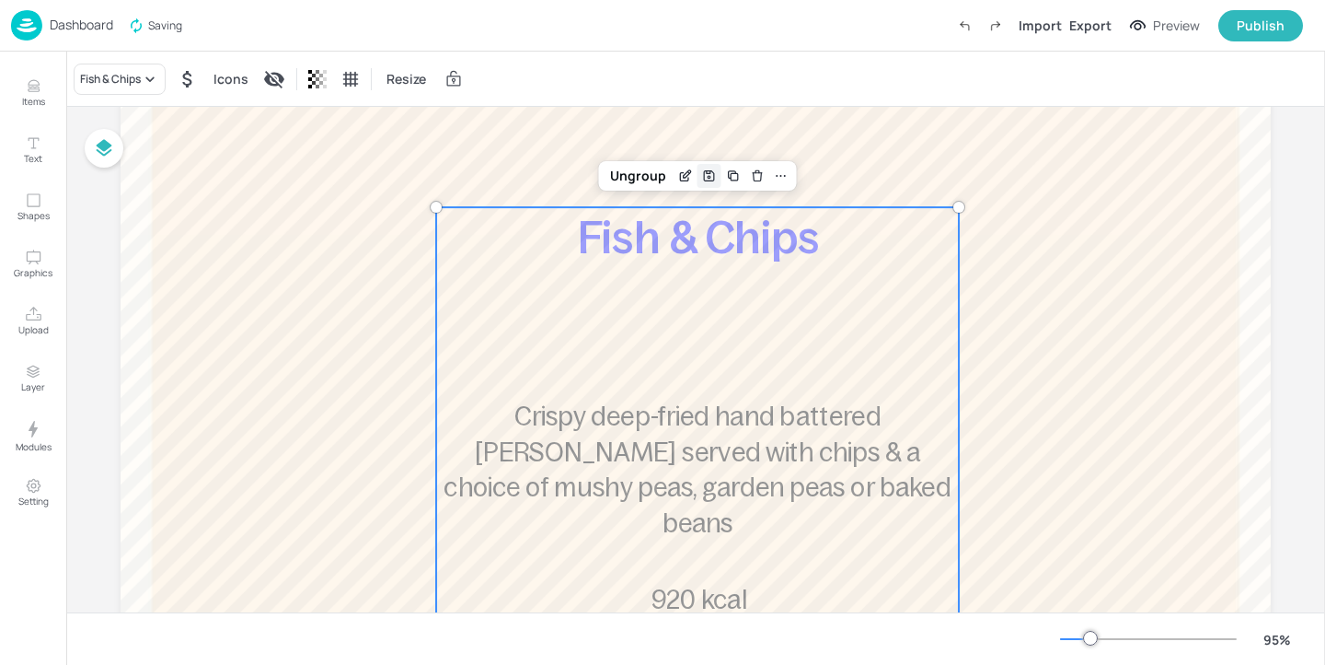
scroll to position [217, 0]
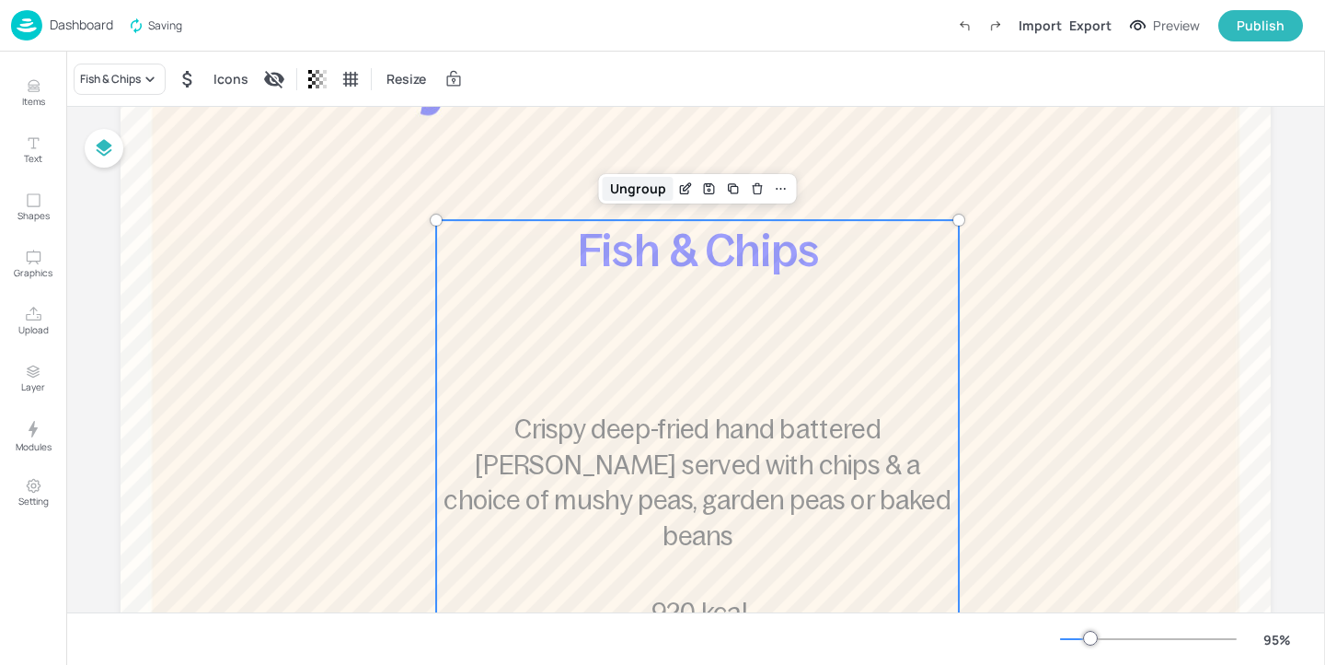
click at [642, 189] on div "Ungroup" at bounding box center [638, 189] width 71 height 24
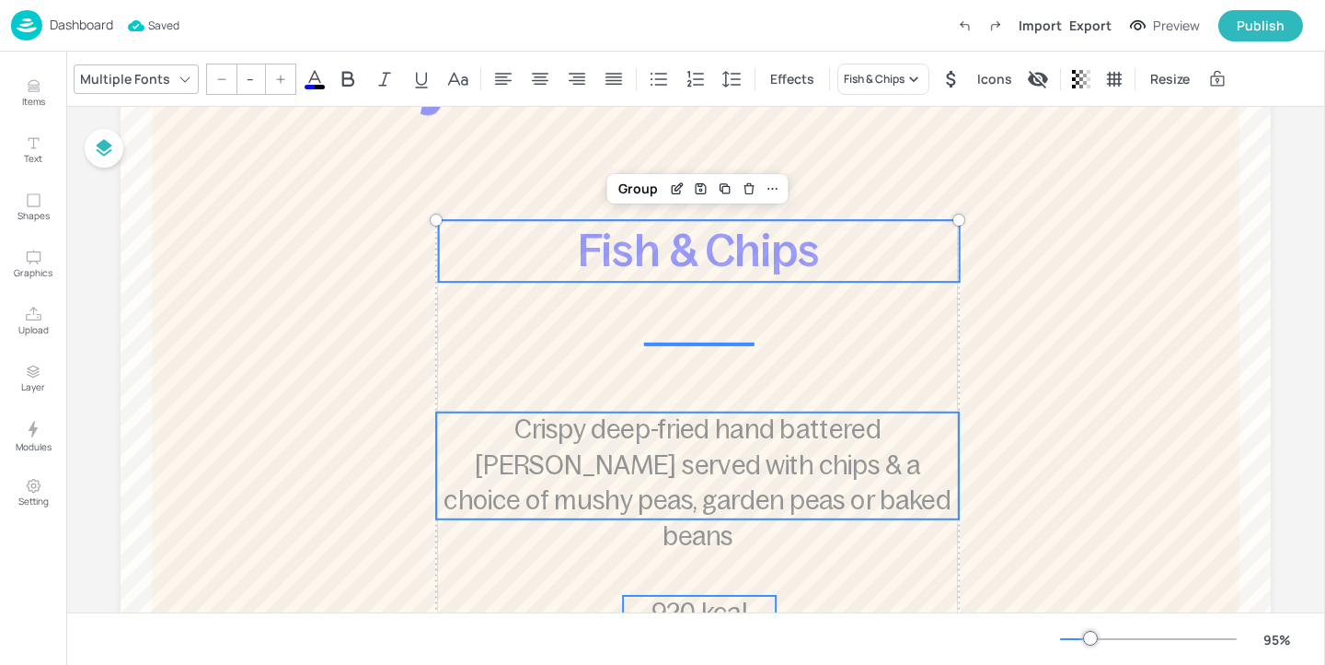
click at [650, 237] on span "Fish & Chips" at bounding box center [699, 250] width 242 height 49
type input "50"
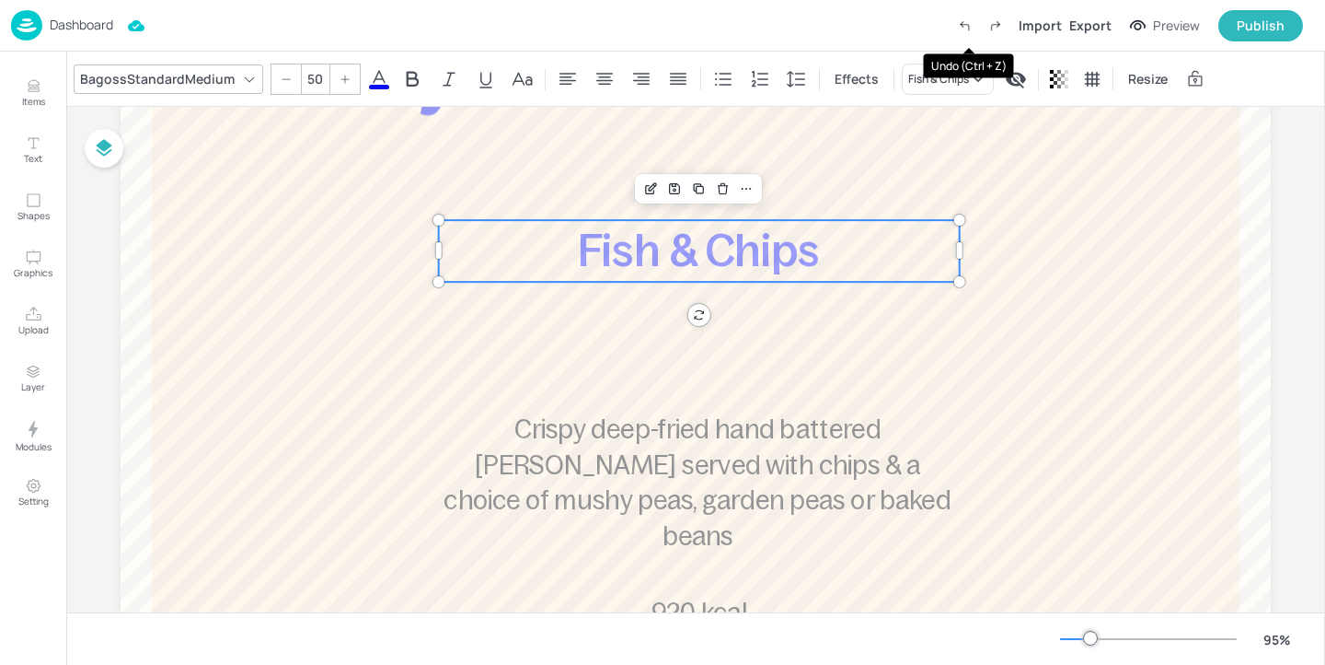
click at [973, 23] on icon "Undo (Ctrl + Z)" at bounding box center [964, 25] width 17 height 17
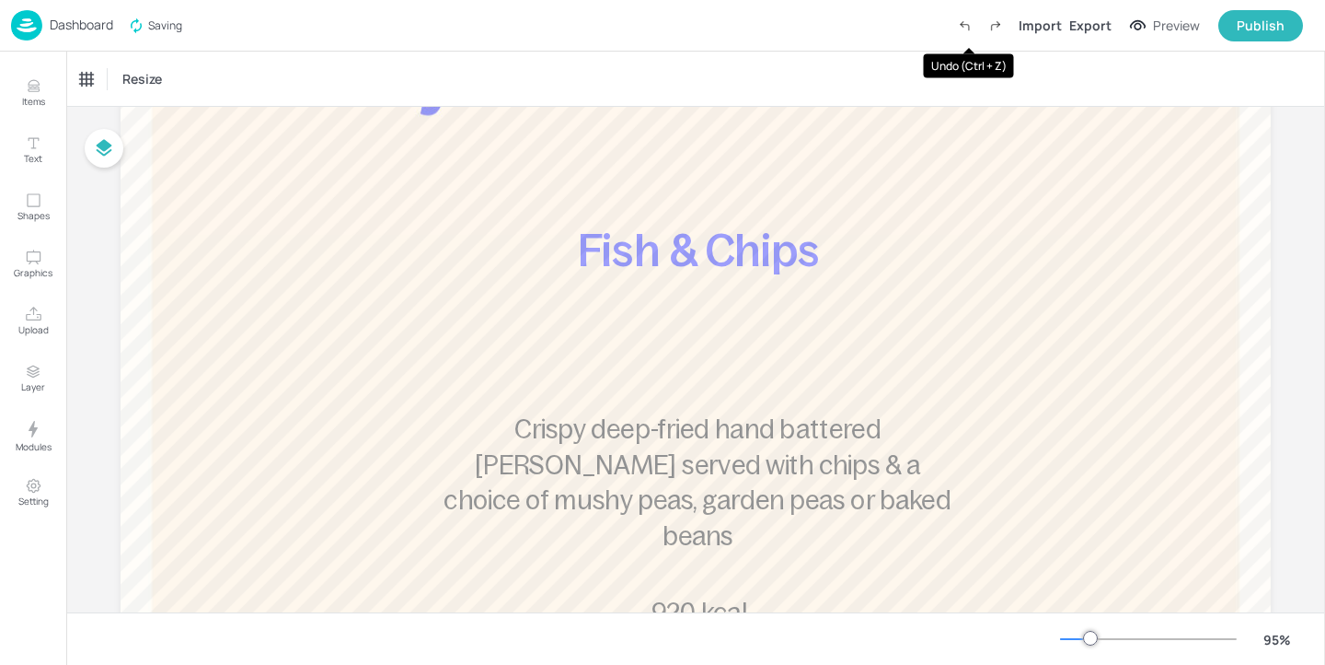
click at [973, 23] on icon "Undo (Ctrl + Z)" at bounding box center [964, 25] width 17 height 17
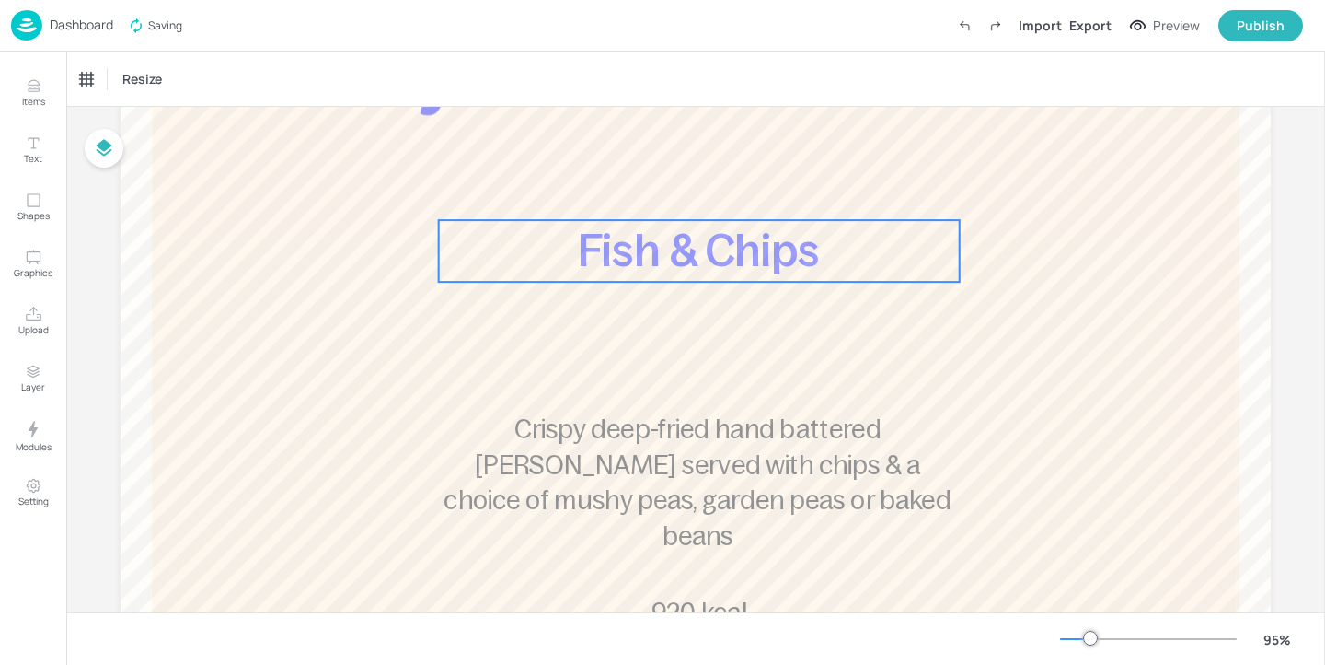
click at [700, 236] on span "Fish & Chips" at bounding box center [699, 250] width 242 height 49
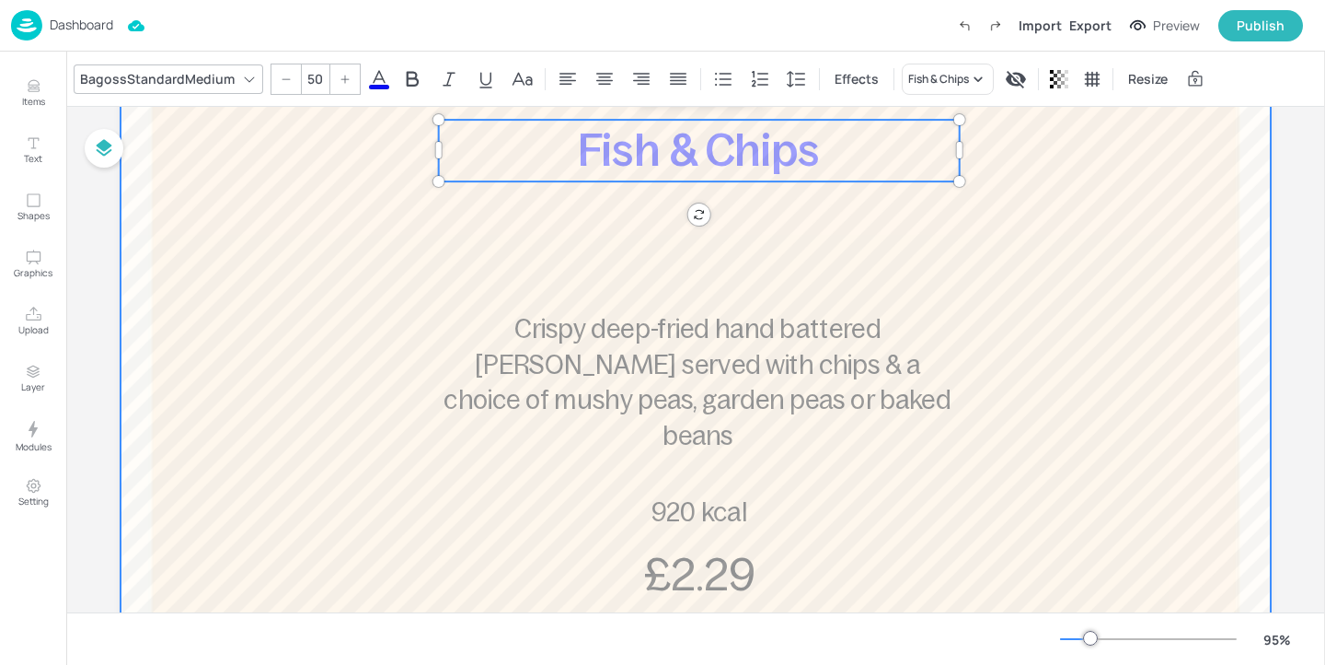
scroll to position [394, 0]
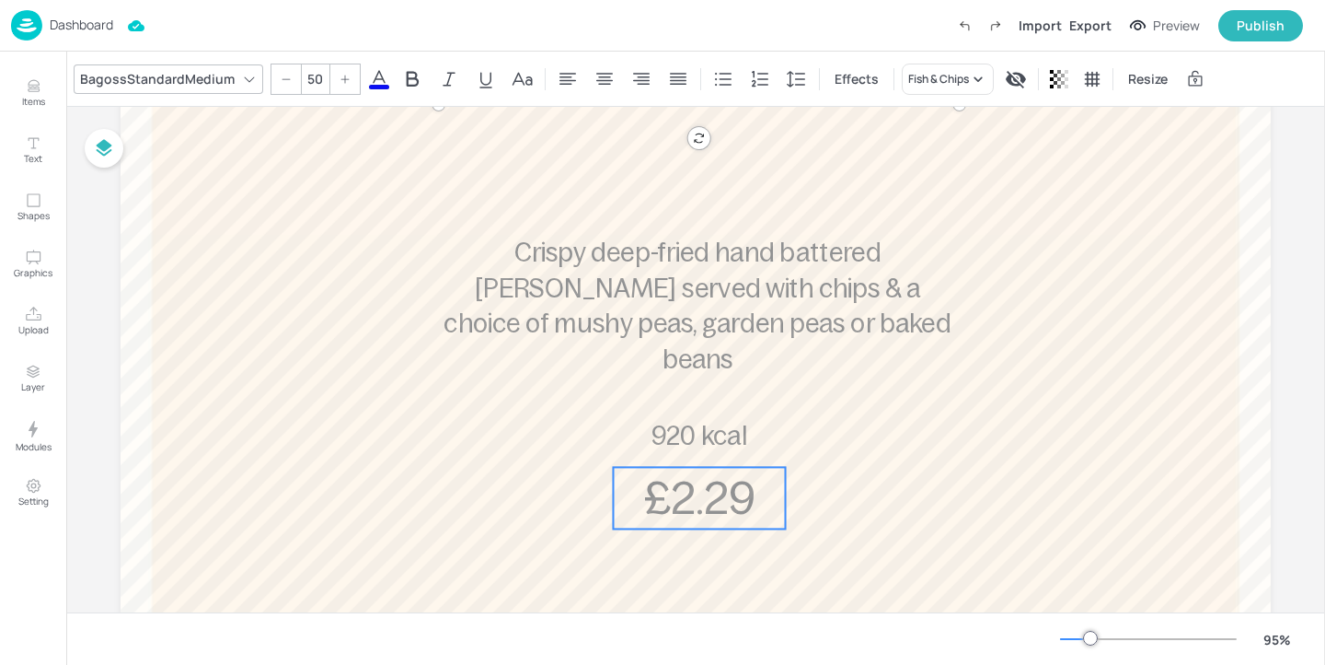
click at [658, 497] on span "£2.29" at bounding box center [699, 497] width 111 height 49
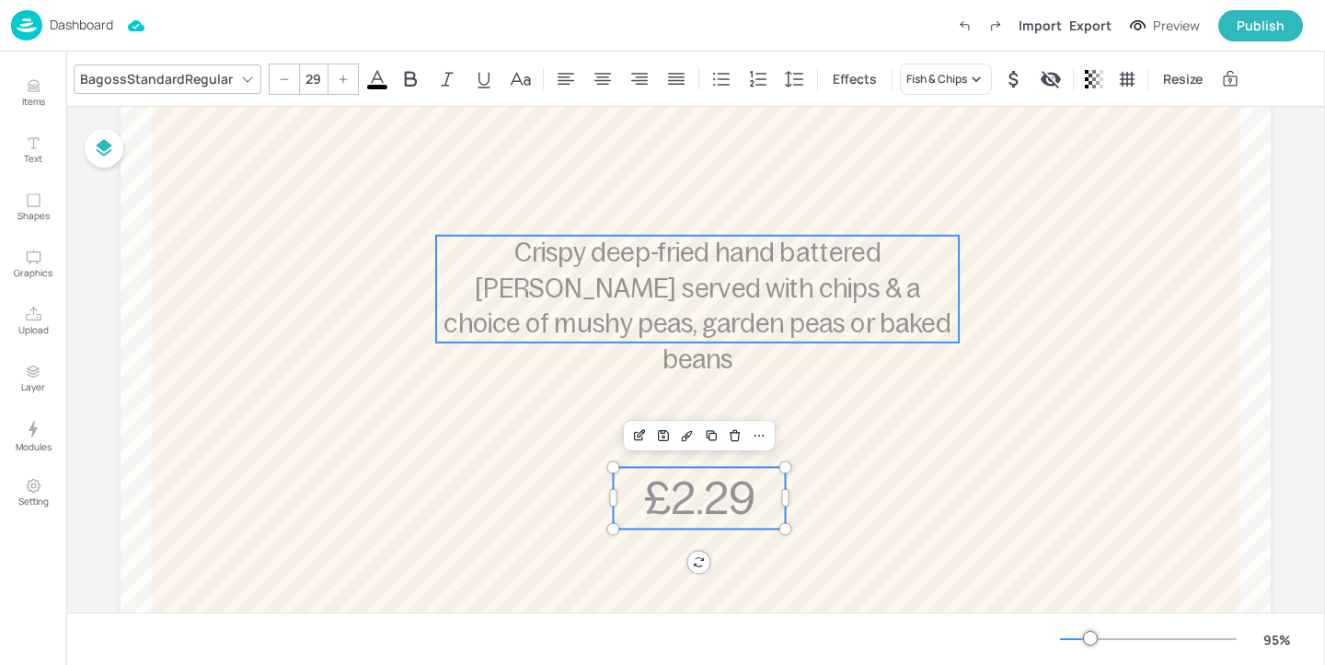
click at [820, 283] on span "Crispy deep-fried hand battered pollock served with chips & a choice of mushy p…" at bounding box center [697, 306] width 507 height 134
click at [710, 500] on span "£2.29" at bounding box center [699, 497] width 111 height 49
click at [722, 438] on span "920 kcal" at bounding box center [700, 436] width 97 height 28
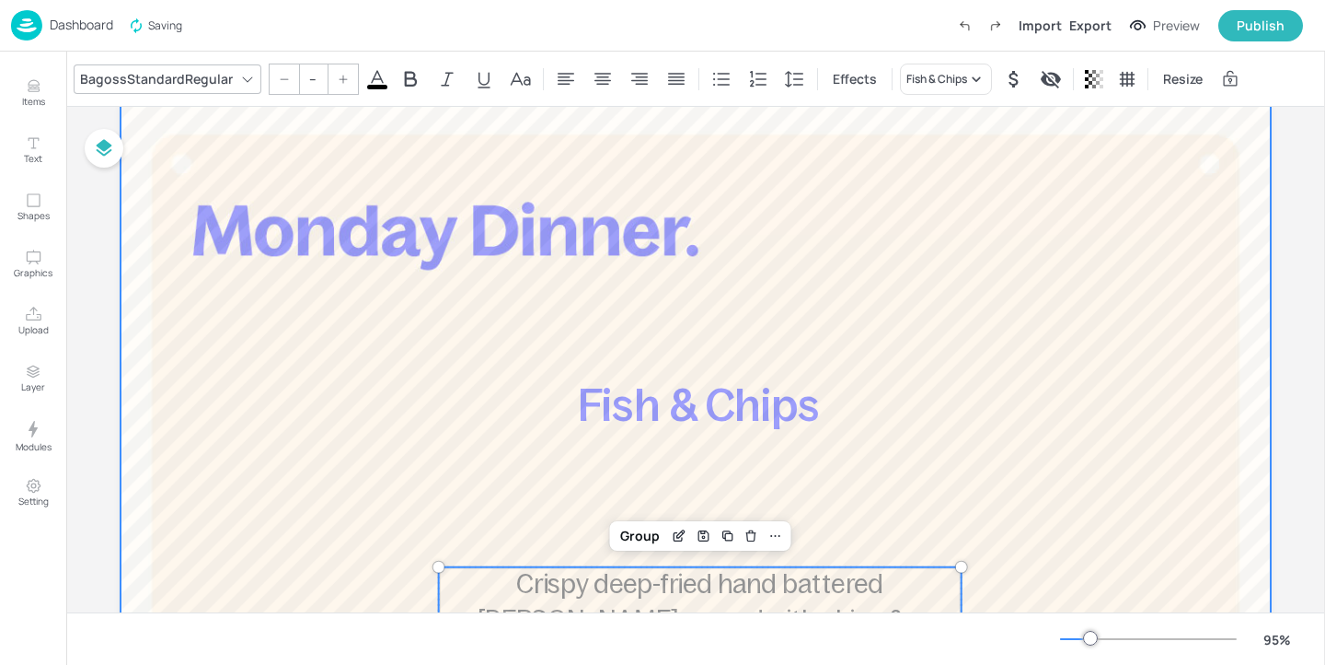
scroll to position [0, 0]
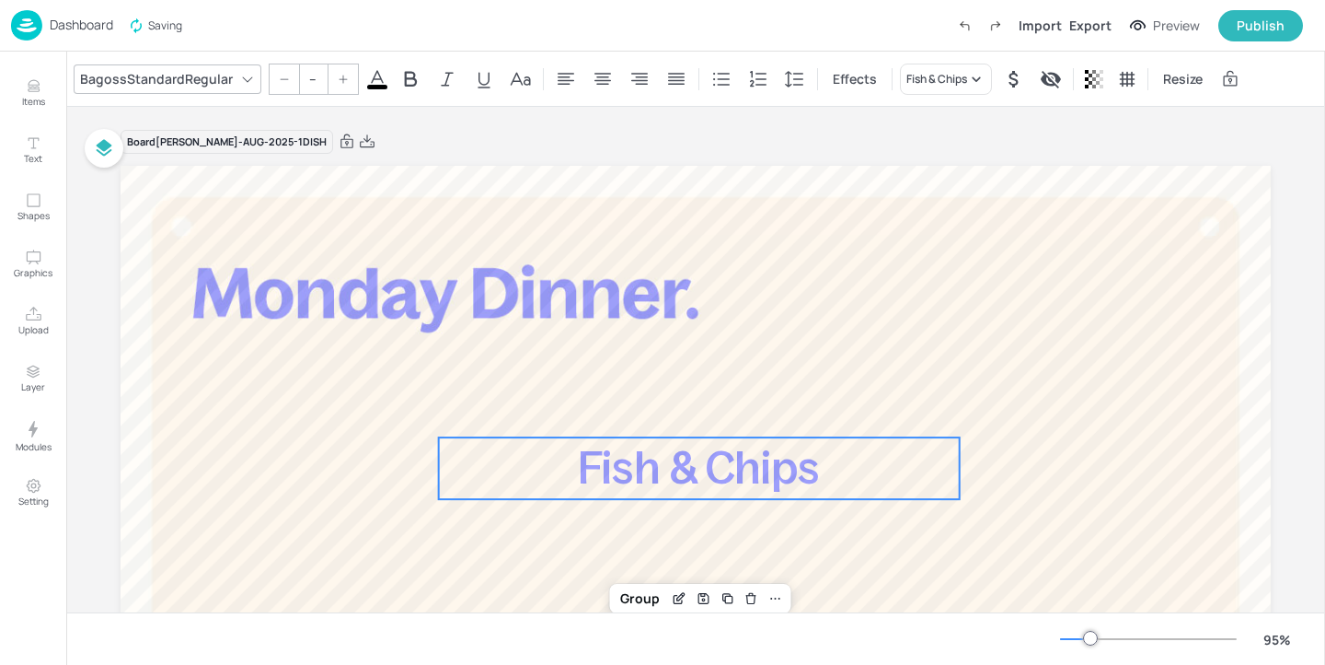
click at [732, 454] on span "Fish & Chips" at bounding box center [699, 468] width 242 height 49
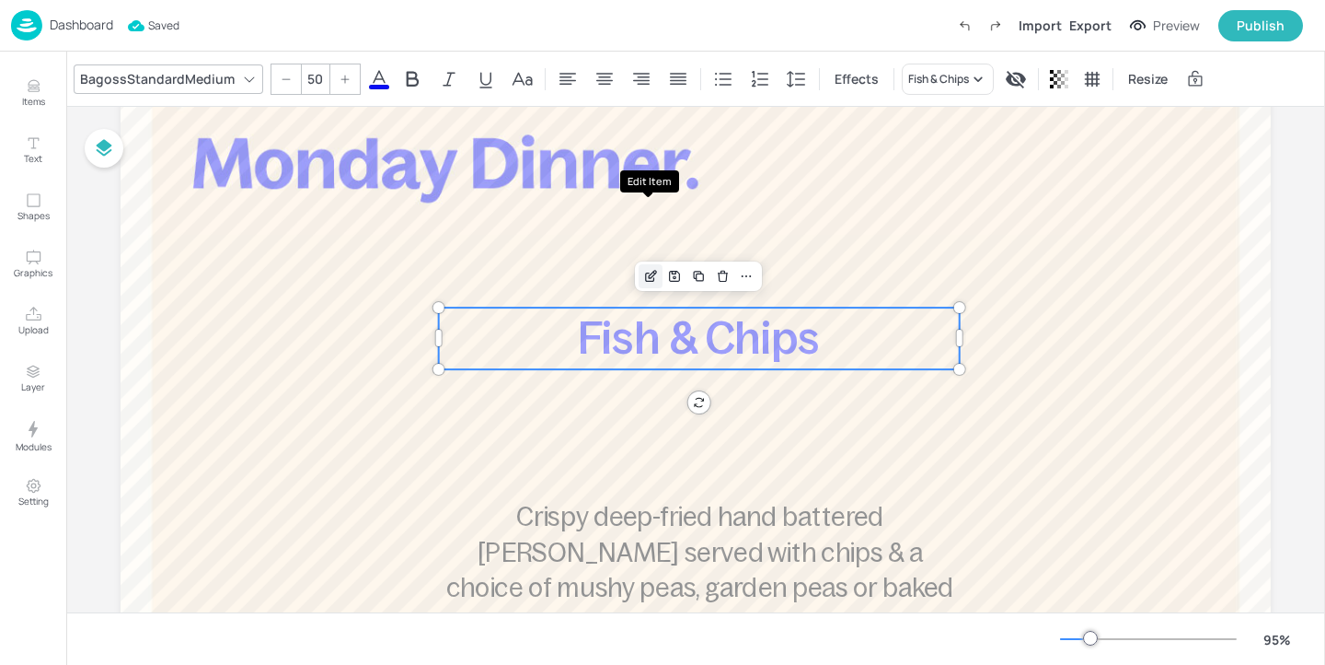
scroll to position [250, 0]
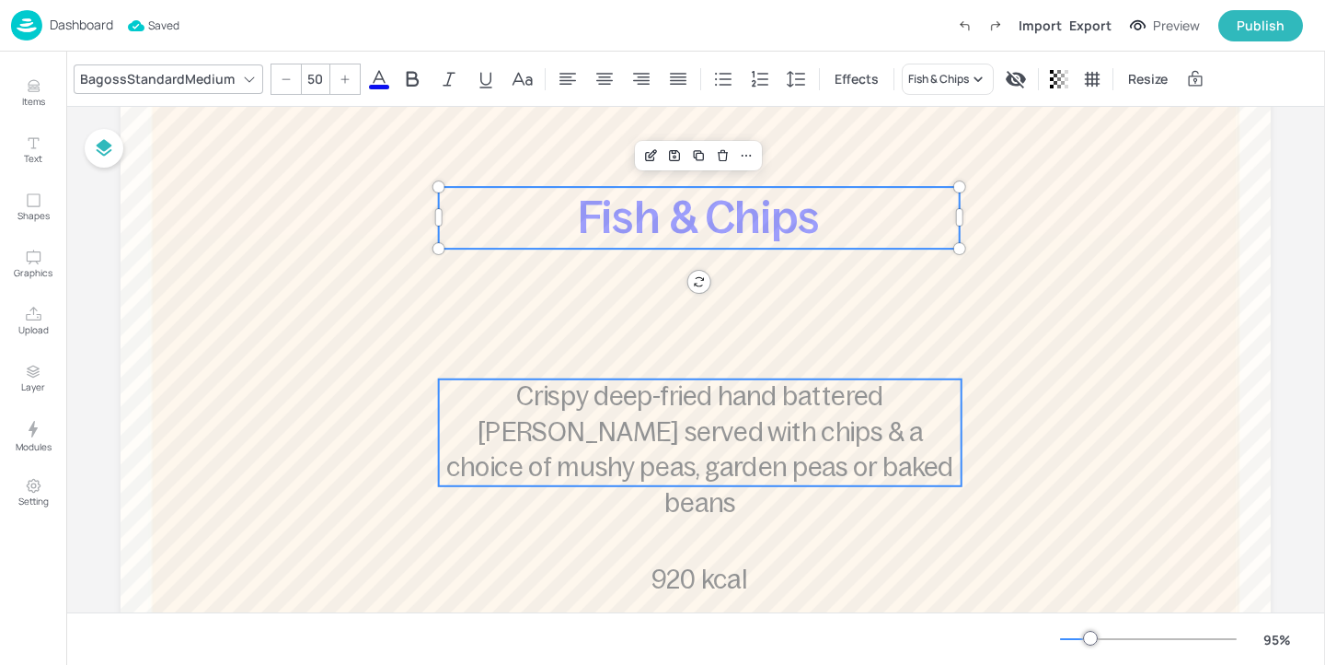
click at [633, 432] on span "Crispy deep-fried hand battered pollock served with chips & a choice of mushy p…" at bounding box center [699, 450] width 507 height 134
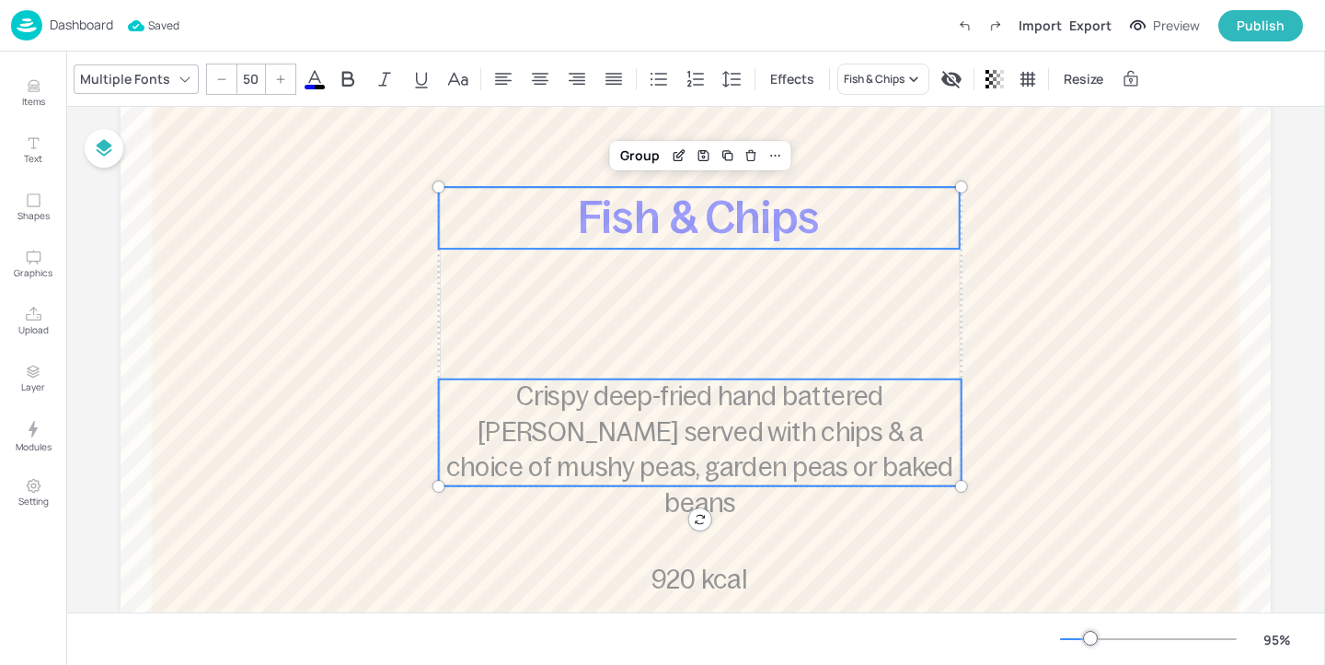
type input "--"
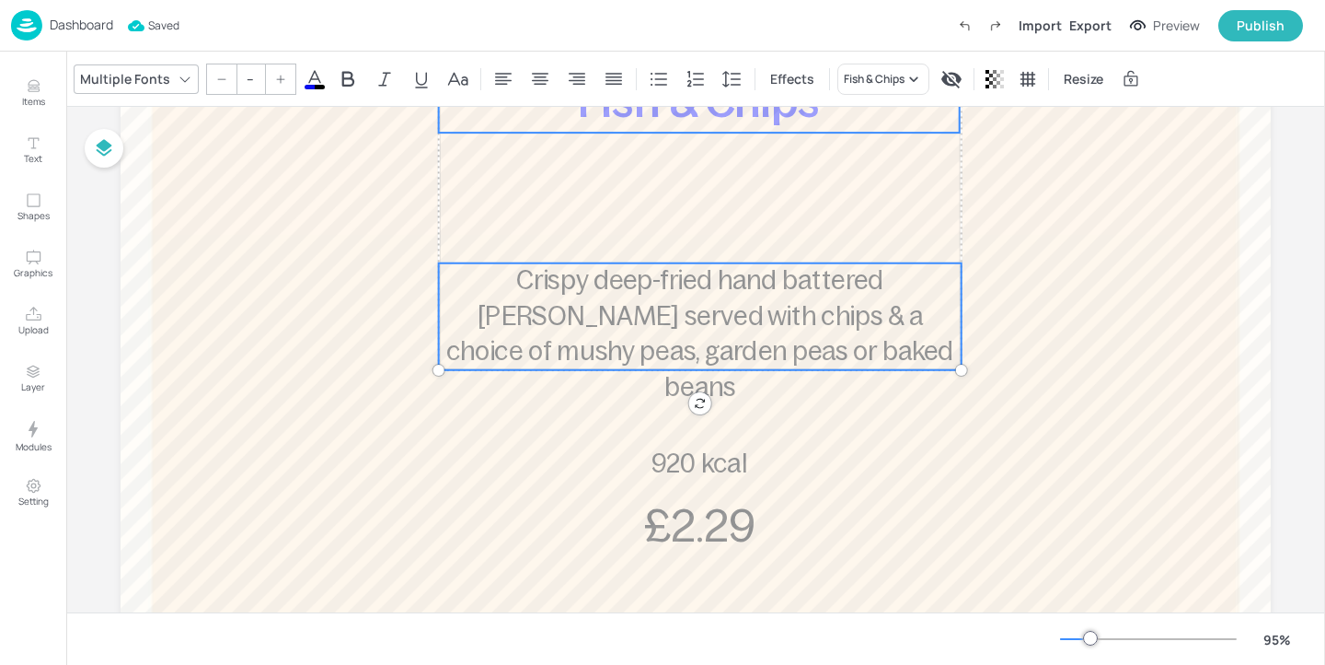
scroll to position [525, 0]
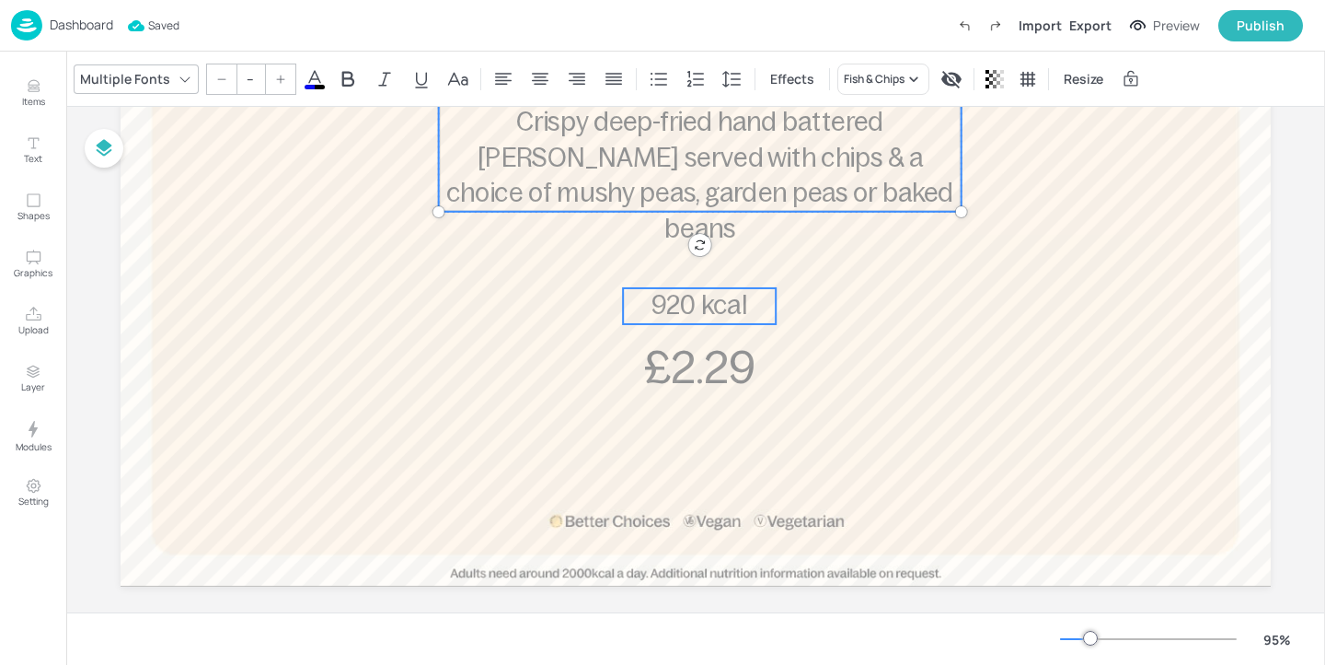
click at [690, 300] on span "920 kcal" at bounding box center [700, 306] width 97 height 28
click at [681, 362] on span "£2.29" at bounding box center [699, 366] width 111 height 49
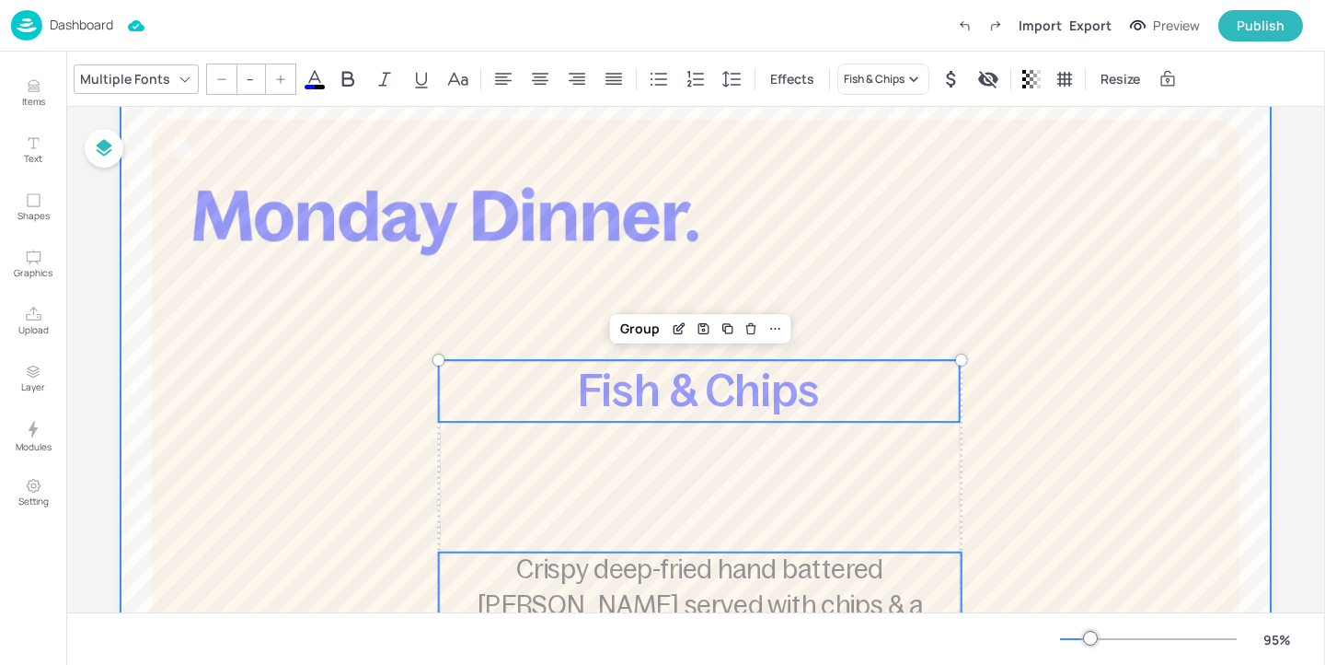
scroll to position [0, 0]
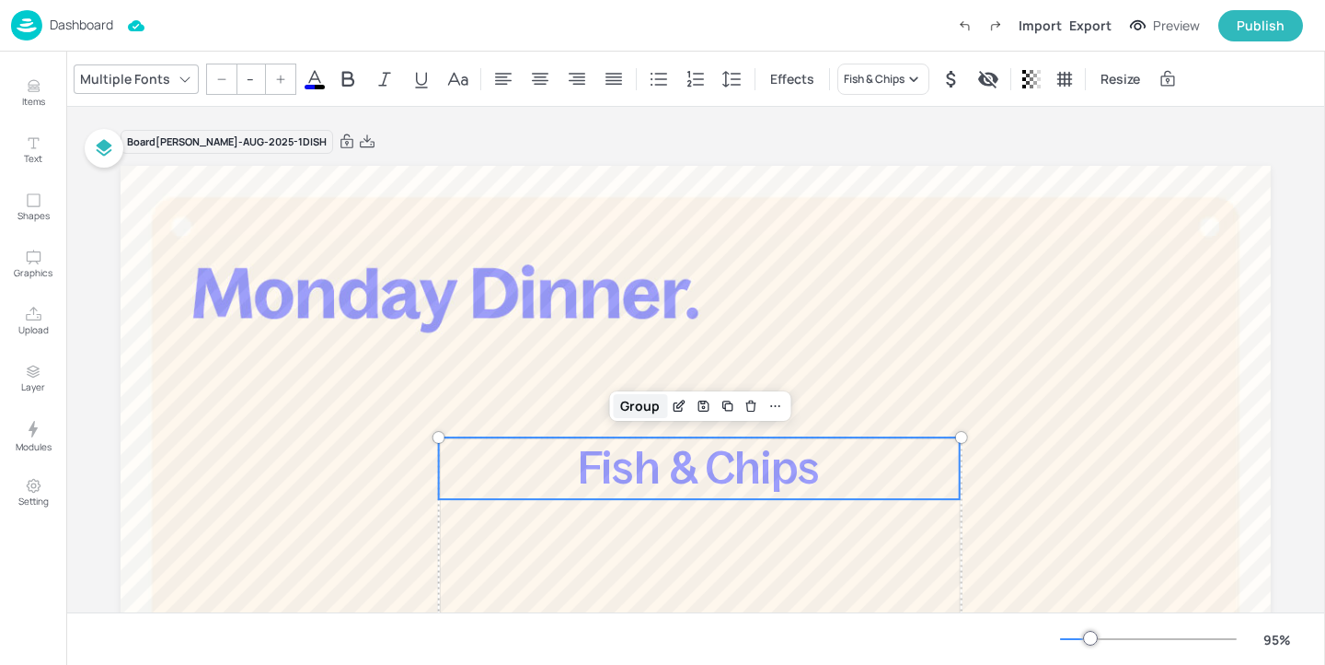
click at [625, 408] on div "Group" at bounding box center [640, 406] width 54 height 24
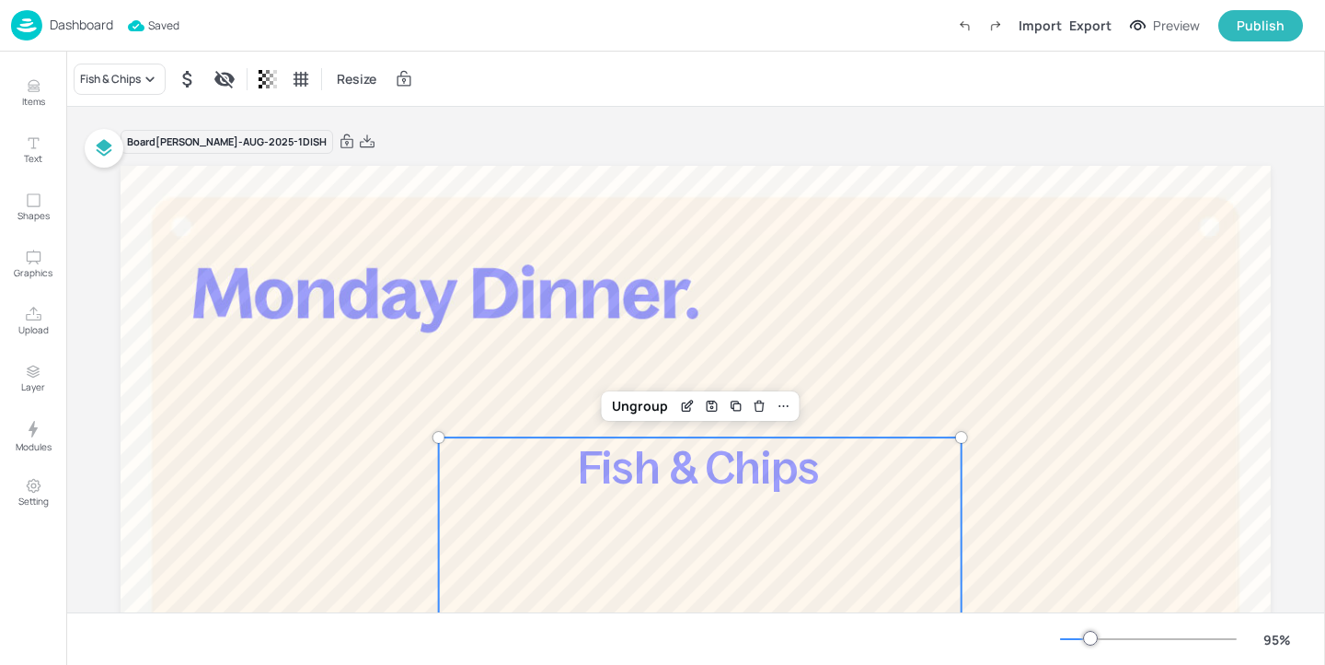
click at [94, 19] on p "Dashboard" at bounding box center [82, 24] width 64 height 13
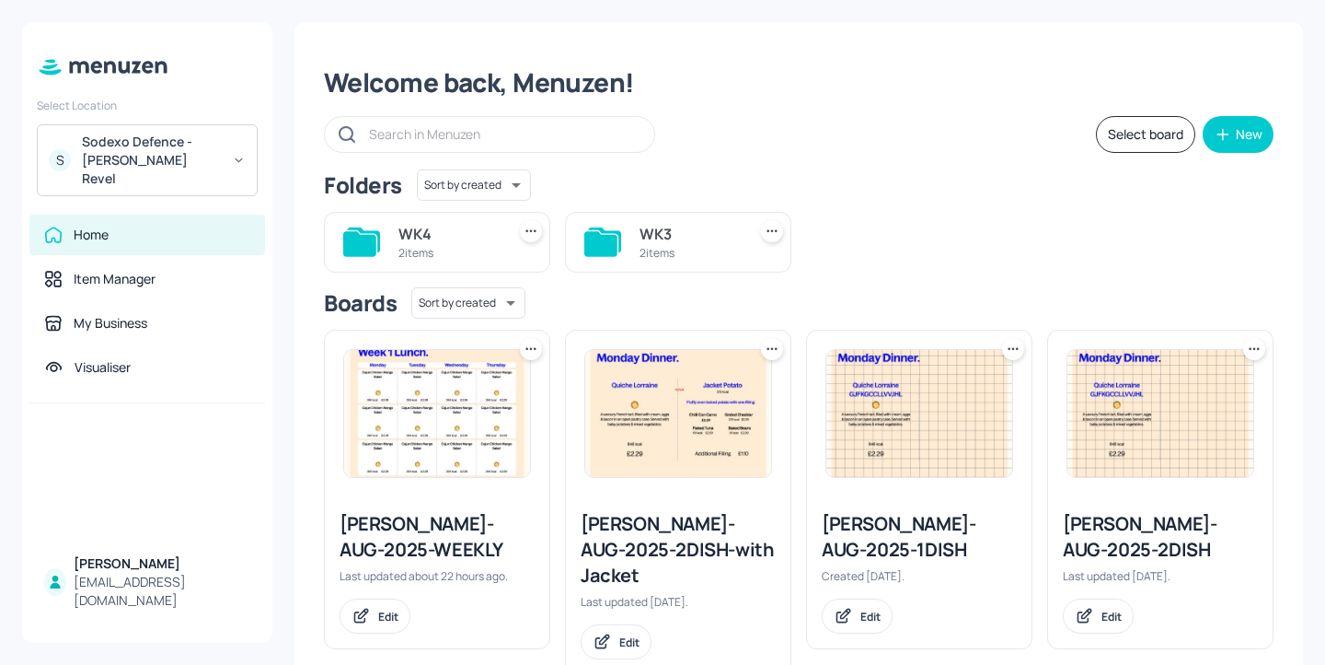
click at [213, 134] on div "Sodexo Defence - Newbold Revel" at bounding box center [151, 160] width 139 height 55
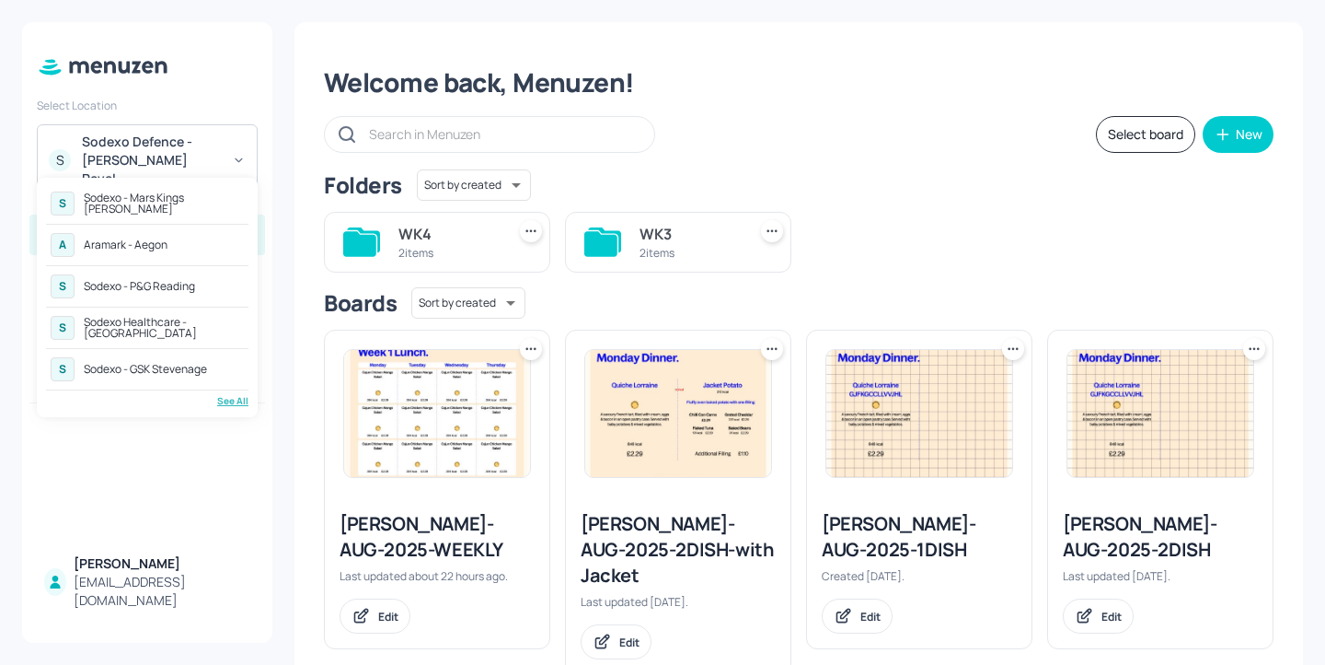
click at [174, 207] on div "Sodexo - Mars Kings [PERSON_NAME]" at bounding box center [164, 203] width 160 height 22
